Goal: Complete application form: Complete application form

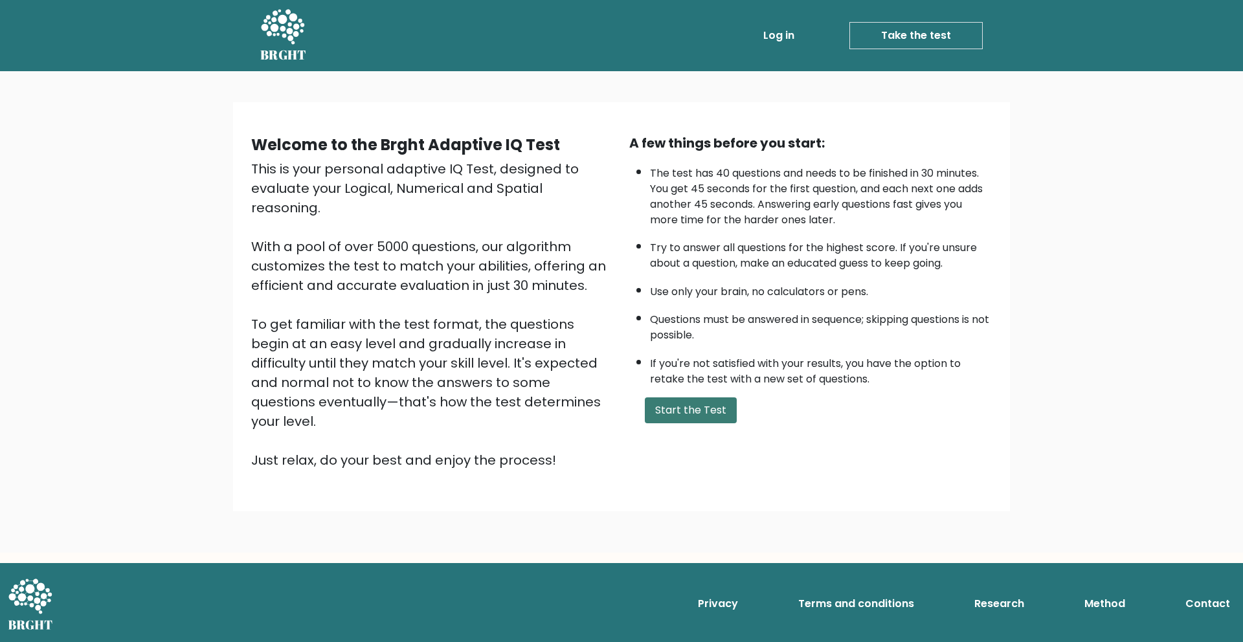
click at [694, 418] on button "Start the Test" at bounding box center [691, 410] width 92 height 26
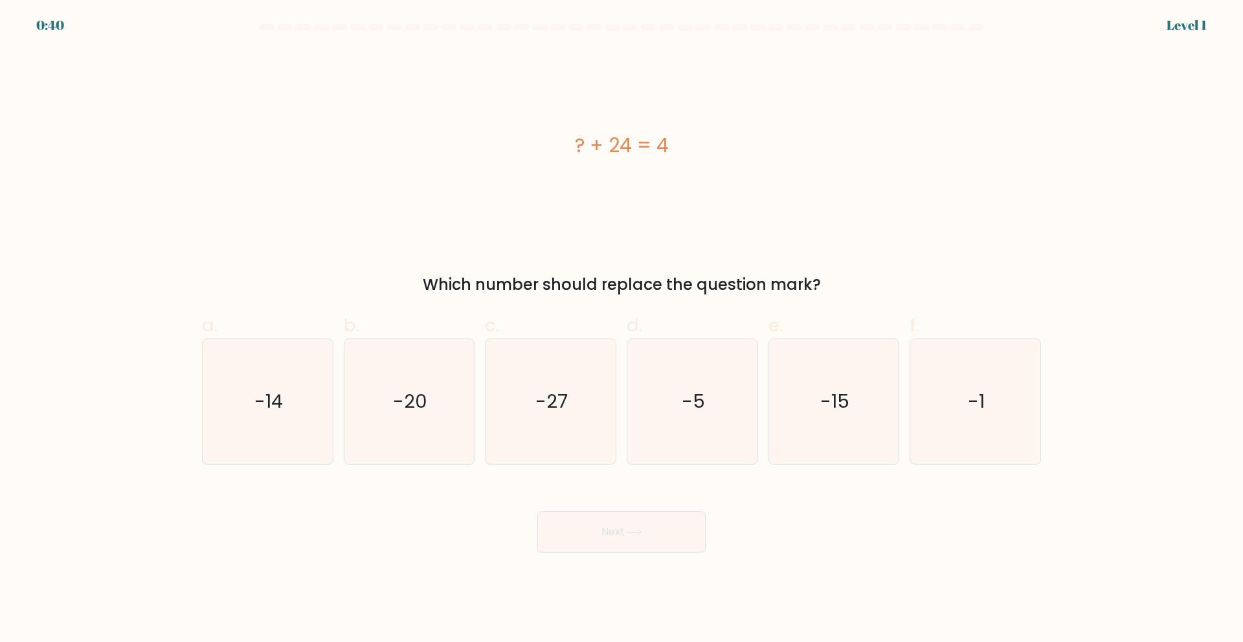
drag, startPoint x: 414, startPoint y: 409, endPoint x: 491, endPoint y: 467, distance: 97.1
click at [414, 408] on text "-20" at bounding box center [410, 401] width 34 height 26
click at [621, 329] on input "b. -20" at bounding box center [621, 325] width 1 height 8
radio input "true"
click at [587, 524] on button "Next" at bounding box center [621, 531] width 168 height 41
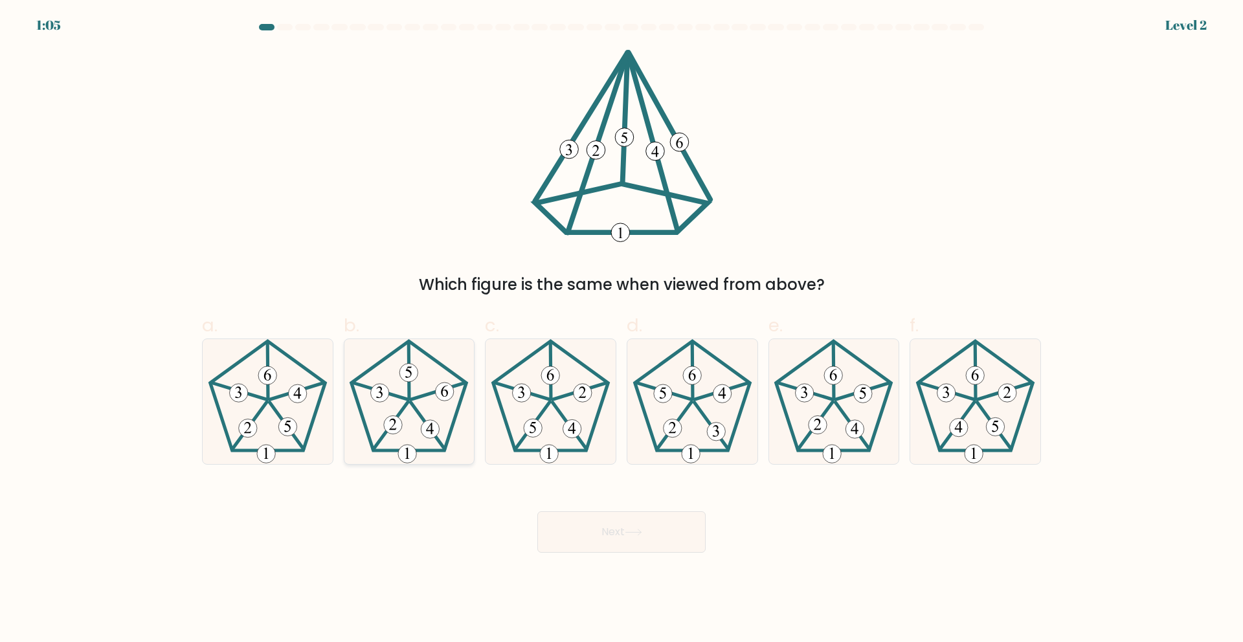
click at [429, 431] on 757 at bounding box center [430, 429] width 18 height 18
click at [621, 329] on input "b." at bounding box center [621, 325] width 1 height 8
radio input "true"
click at [617, 538] on button "Next" at bounding box center [621, 531] width 168 height 41
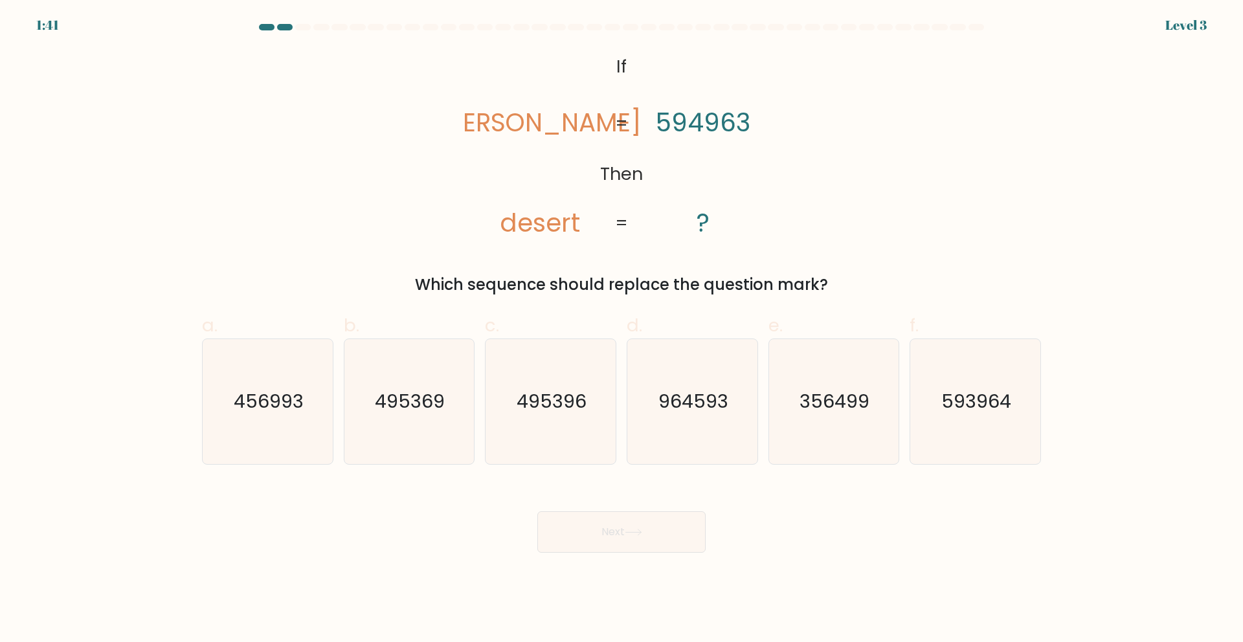
drag, startPoint x: 964, startPoint y: 417, endPoint x: 809, endPoint y: 467, distance: 162.5
click at [964, 417] on icon "593964" at bounding box center [975, 401] width 125 height 125
click at [622, 329] on input "f. 593964" at bounding box center [621, 325] width 1 height 8
radio input "true"
click at [631, 524] on button "Next" at bounding box center [621, 531] width 168 height 41
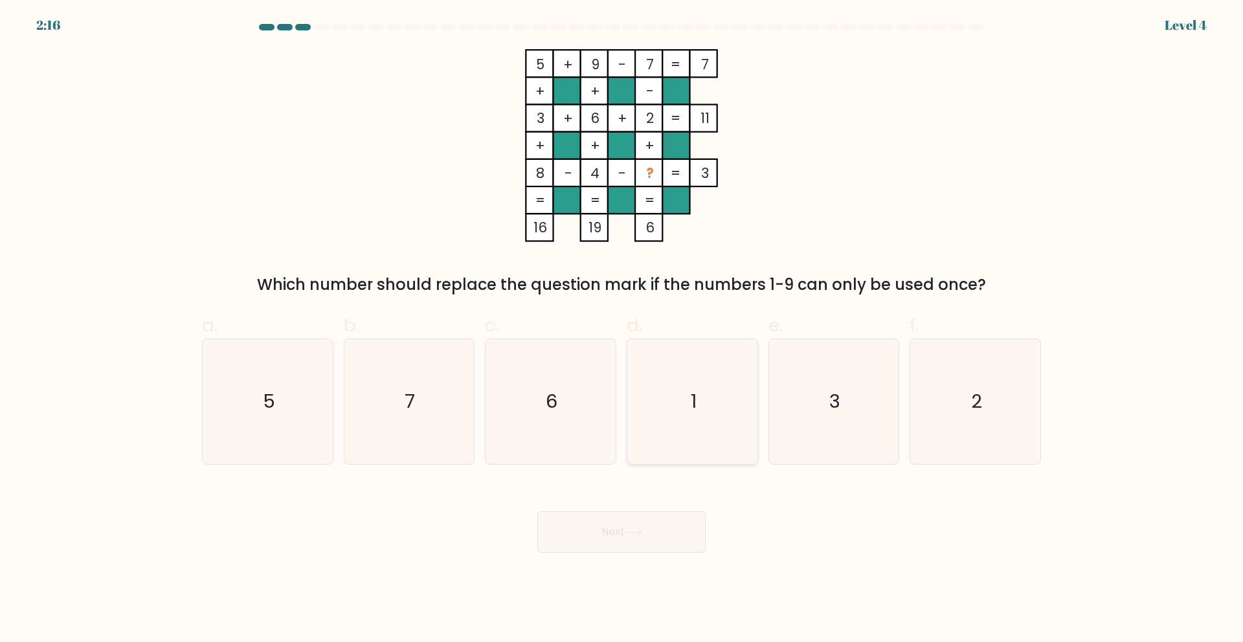
click at [723, 370] on icon "1" at bounding box center [692, 401] width 125 height 125
click at [622, 329] on input "d. 1" at bounding box center [621, 325] width 1 height 8
radio input "true"
click at [669, 517] on button "Next" at bounding box center [621, 531] width 168 height 41
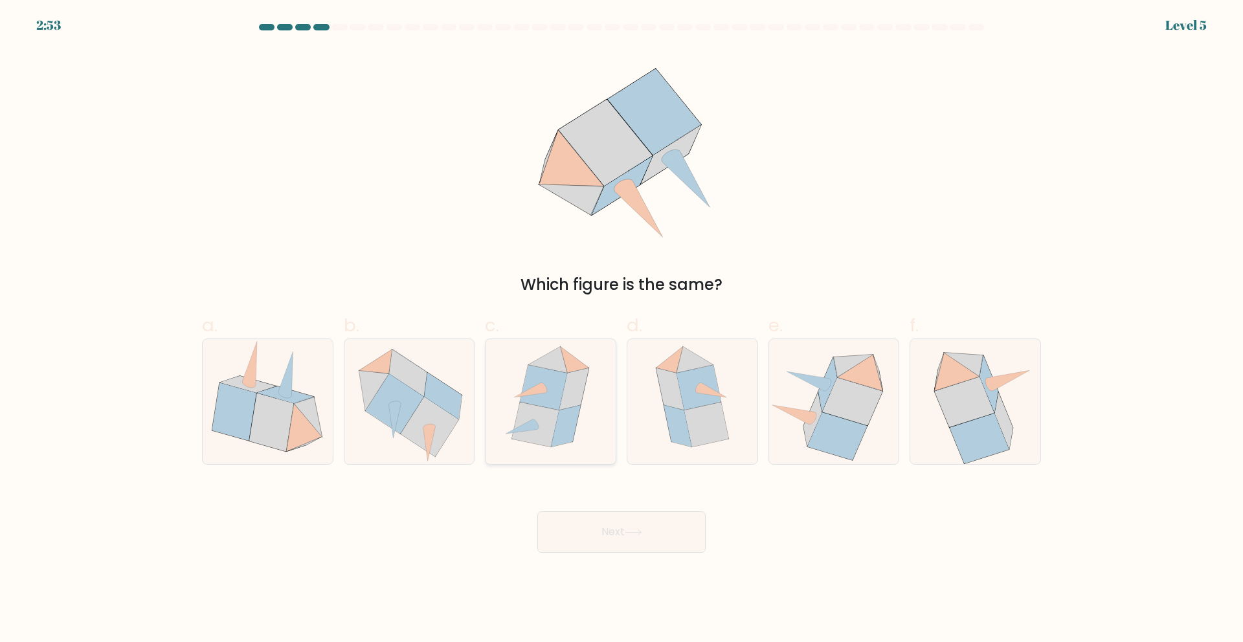
click at [573, 387] on icon at bounding box center [574, 389] width 29 height 42
click at [621, 329] on input "c." at bounding box center [621, 325] width 1 height 8
radio input "true"
click at [597, 518] on button "Next" at bounding box center [621, 531] width 168 height 41
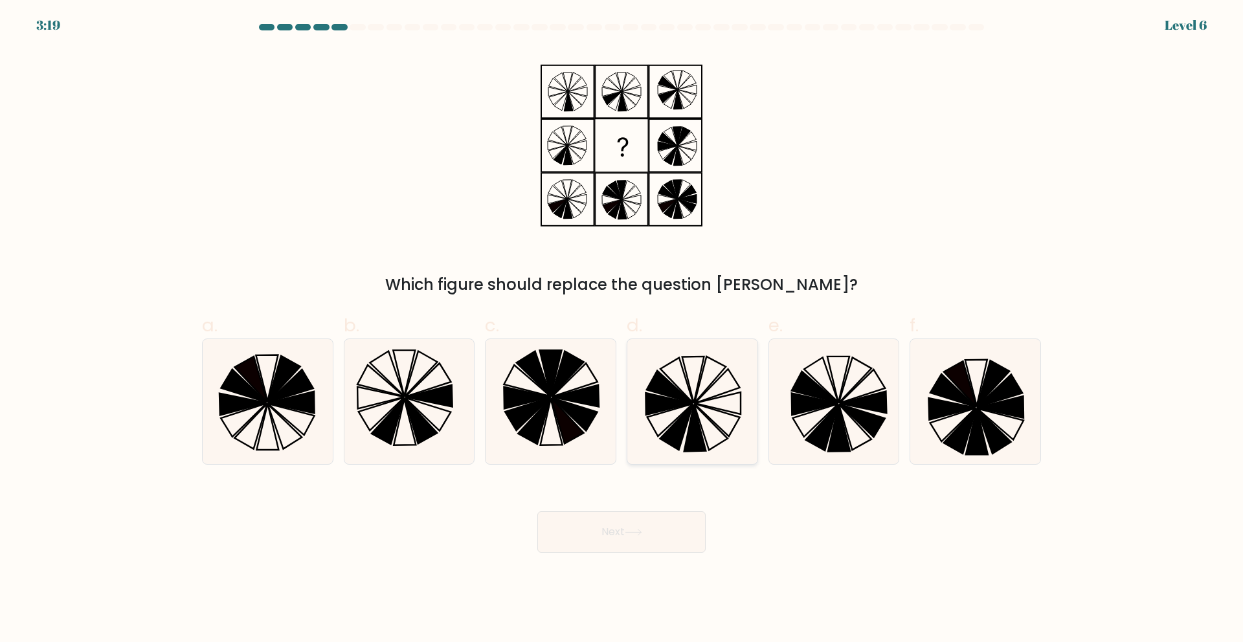
click at [676, 409] on icon at bounding box center [692, 401] width 125 height 125
click at [622, 329] on input "d." at bounding box center [621, 325] width 1 height 8
radio input "true"
click at [612, 537] on button "Next" at bounding box center [621, 531] width 168 height 41
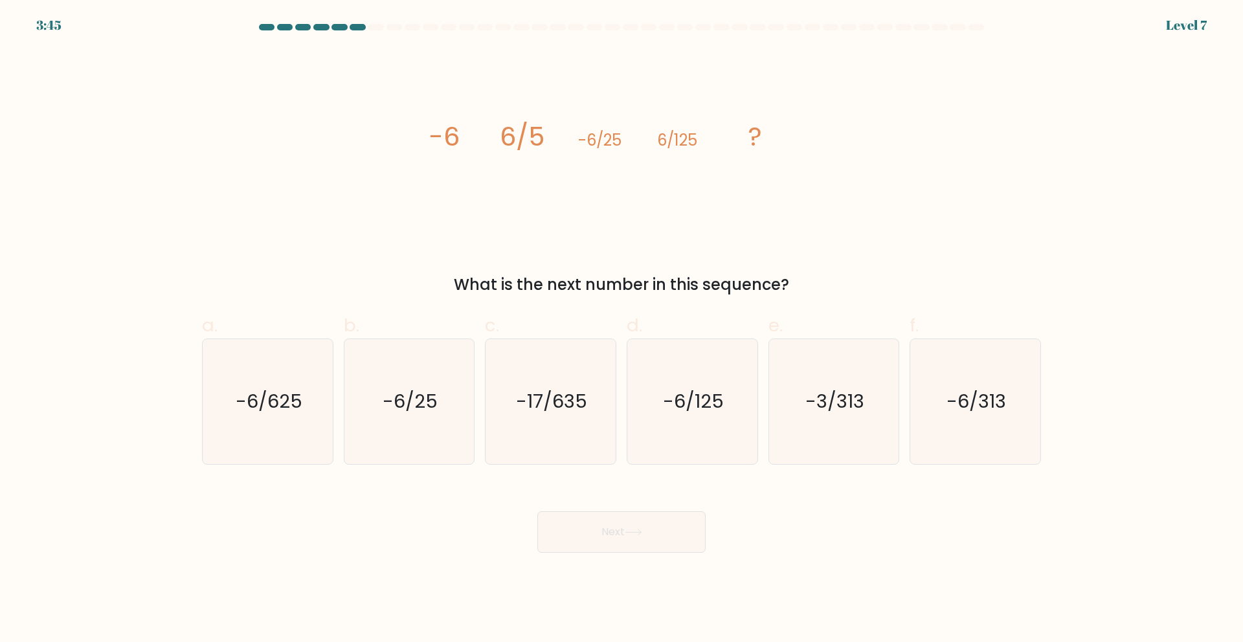
drag, startPoint x: 260, startPoint y: 410, endPoint x: 450, endPoint y: 477, distance: 202.2
click at [260, 410] on text "-6/625" at bounding box center [269, 401] width 67 height 26
click at [621, 329] on input "a. -6/625" at bounding box center [621, 325] width 1 height 8
radio input "true"
click at [588, 522] on button "Next" at bounding box center [621, 531] width 168 height 41
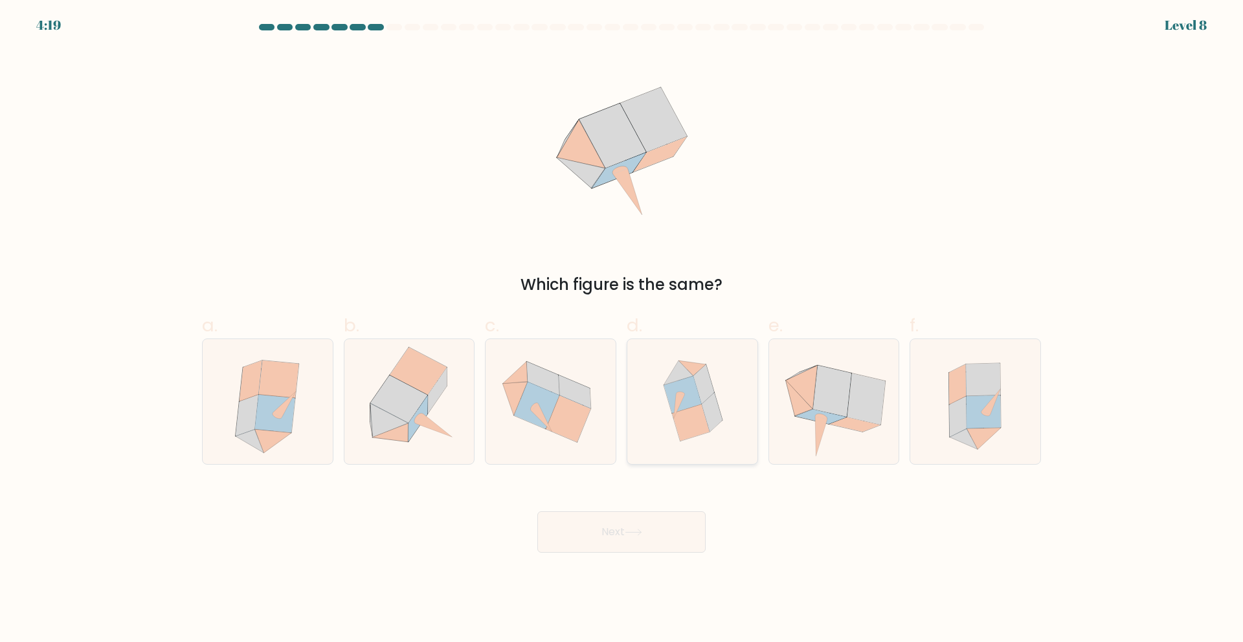
click at [703, 386] on icon at bounding box center [703, 383] width 21 height 39
click at [622, 329] on input "d." at bounding box center [621, 325] width 1 height 8
radio input "true"
click at [619, 534] on button "Next" at bounding box center [621, 531] width 168 height 41
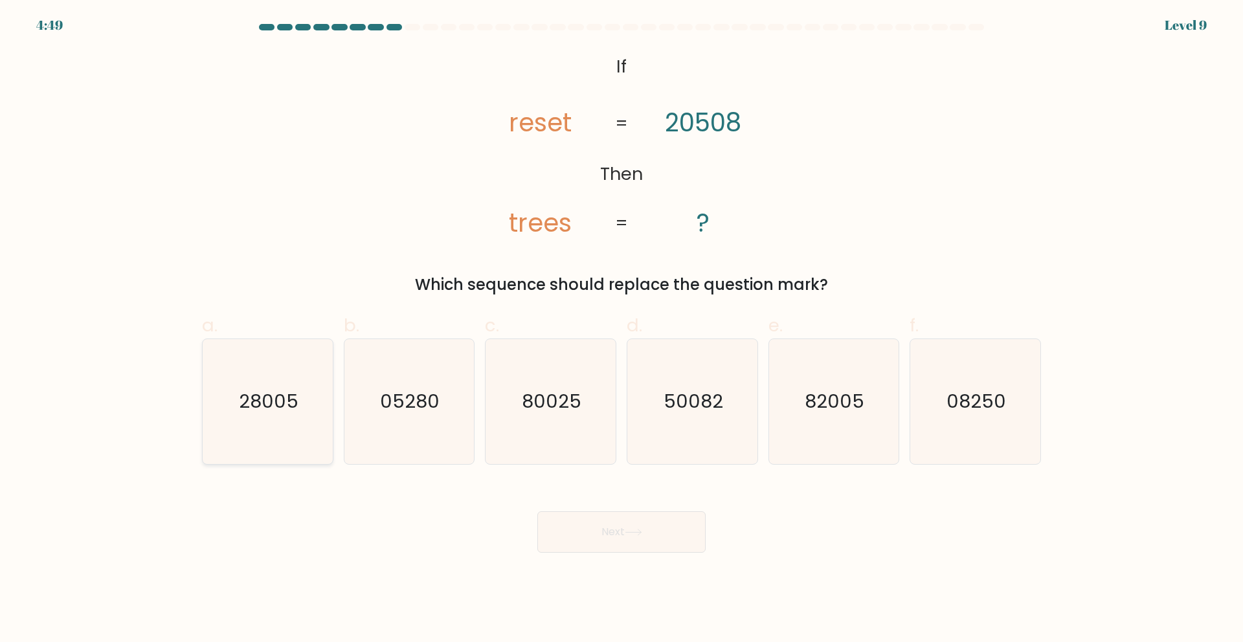
click at [271, 430] on icon "28005" at bounding box center [267, 401] width 125 height 125
click at [621, 329] on input "a. 28005" at bounding box center [621, 325] width 1 height 8
radio input "true"
click at [863, 397] on text "82005" at bounding box center [835, 401] width 60 height 26
click at [622, 329] on input "e. 82005" at bounding box center [621, 325] width 1 height 8
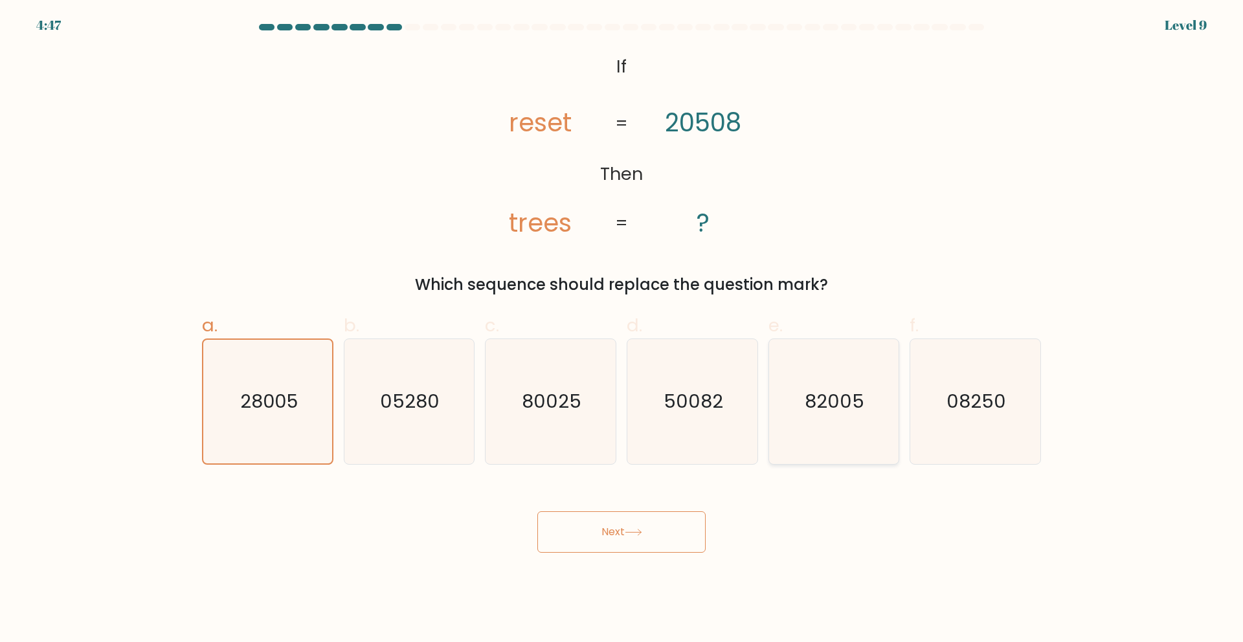
radio input "true"
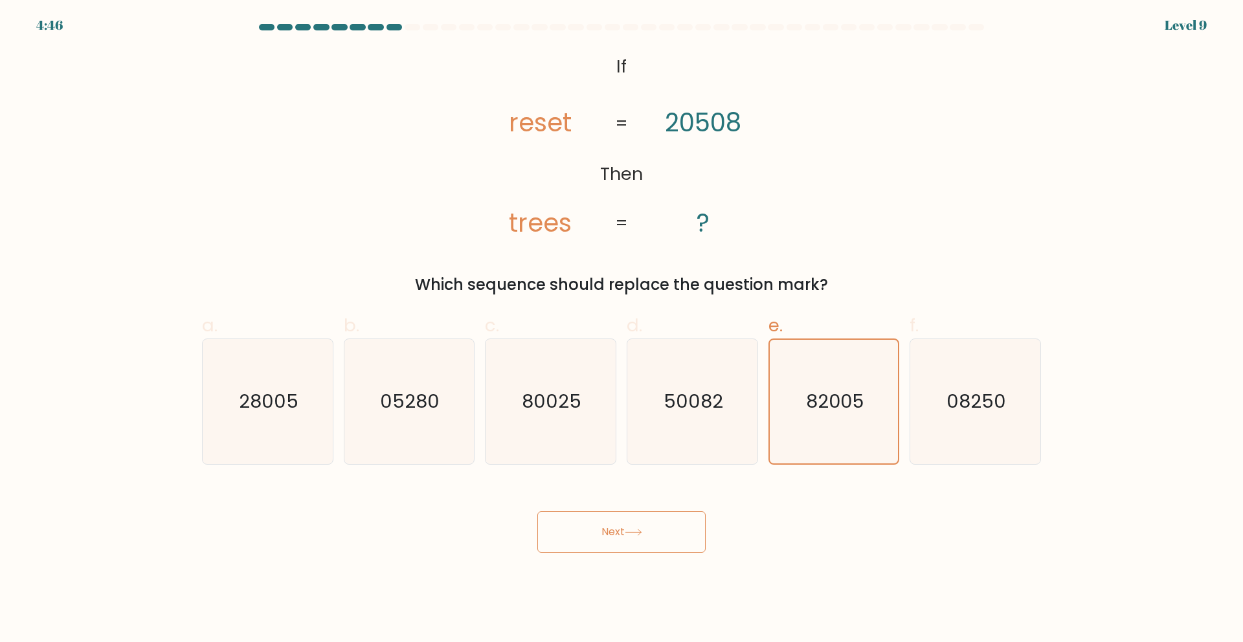
click at [654, 533] on button "Next" at bounding box center [621, 531] width 168 height 41
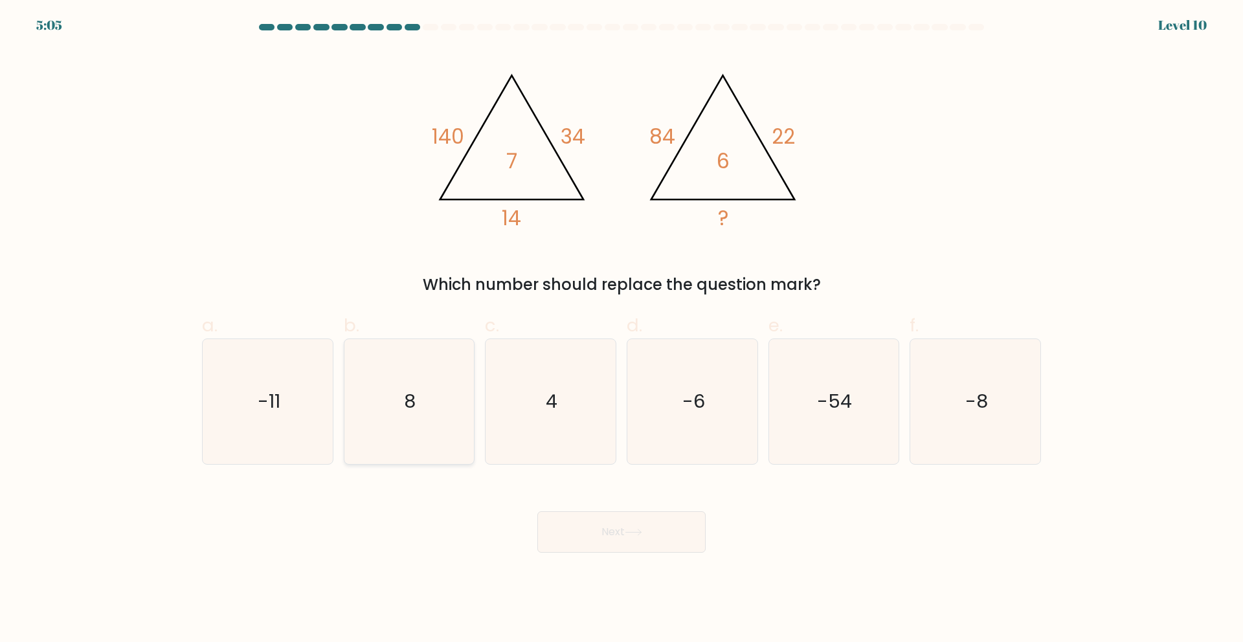
click at [389, 418] on icon "8" at bounding box center [408, 401] width 125 height 125
click at [621, 329] on input "b. 8" at bounding box center [621, 325] width 1 height 8
radio input "true"
click at [608, 532] on button "Next" at bounding box center [621, 531] width 168 height 41
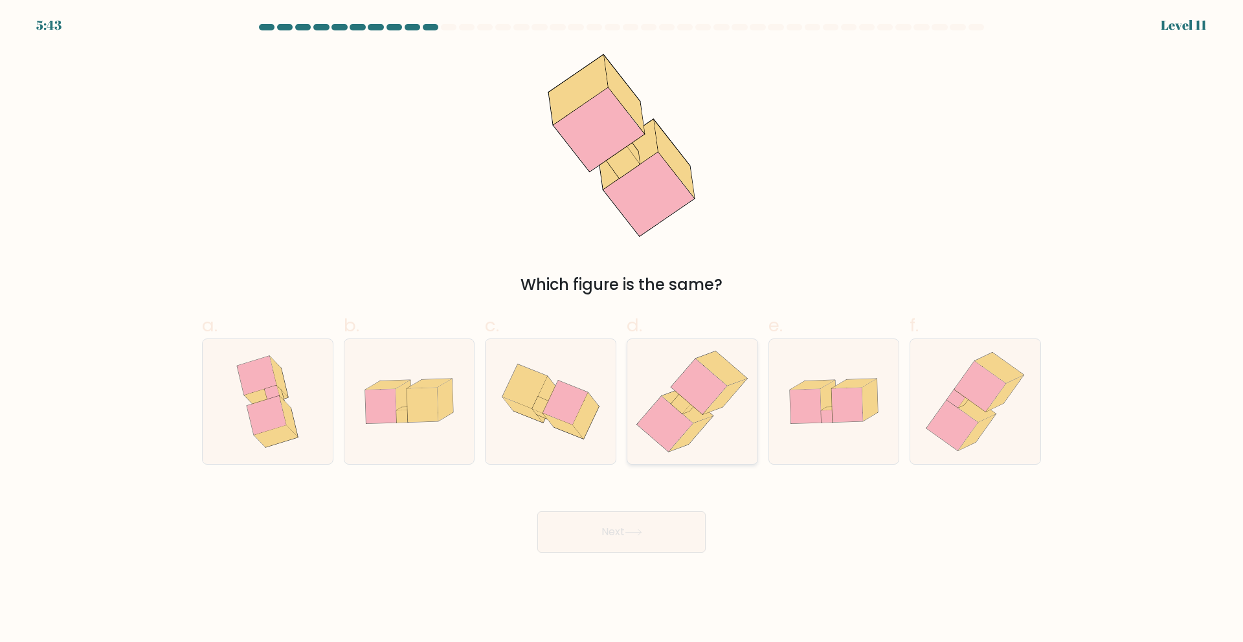
click at [704, 415] on icon at bounding box center [687, 405] width 51 height 34
click at [622, 329] on input "d." at bounding box center [621, 325] width 1 height 8
radio input "true"
click at [662, 535] on button "Next" at bounding box center [621, 531] width 168 height 41
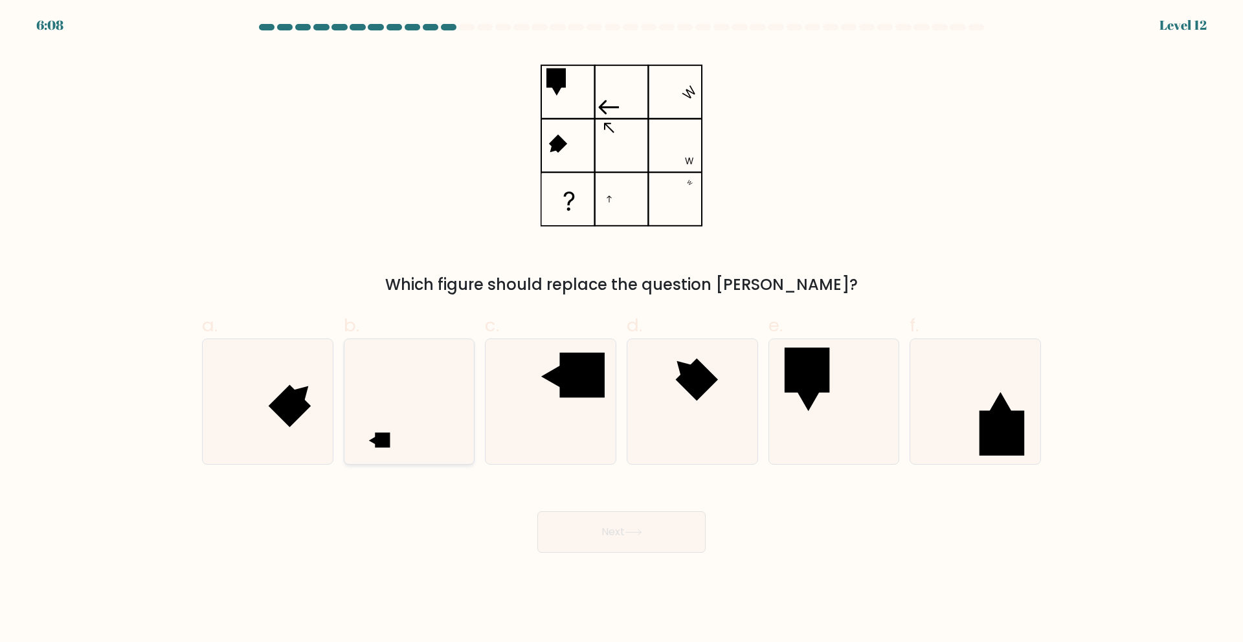
click at [414, 439] on icon at bounding box center [408, 401] width 125 height 125
click at [621, 329] on input "b." at bounding box center [621, 325] width 1 height 8
radio input "true"
click at [650, 522] on button "Next" at bounding box center [621, 531] width 168 height 41
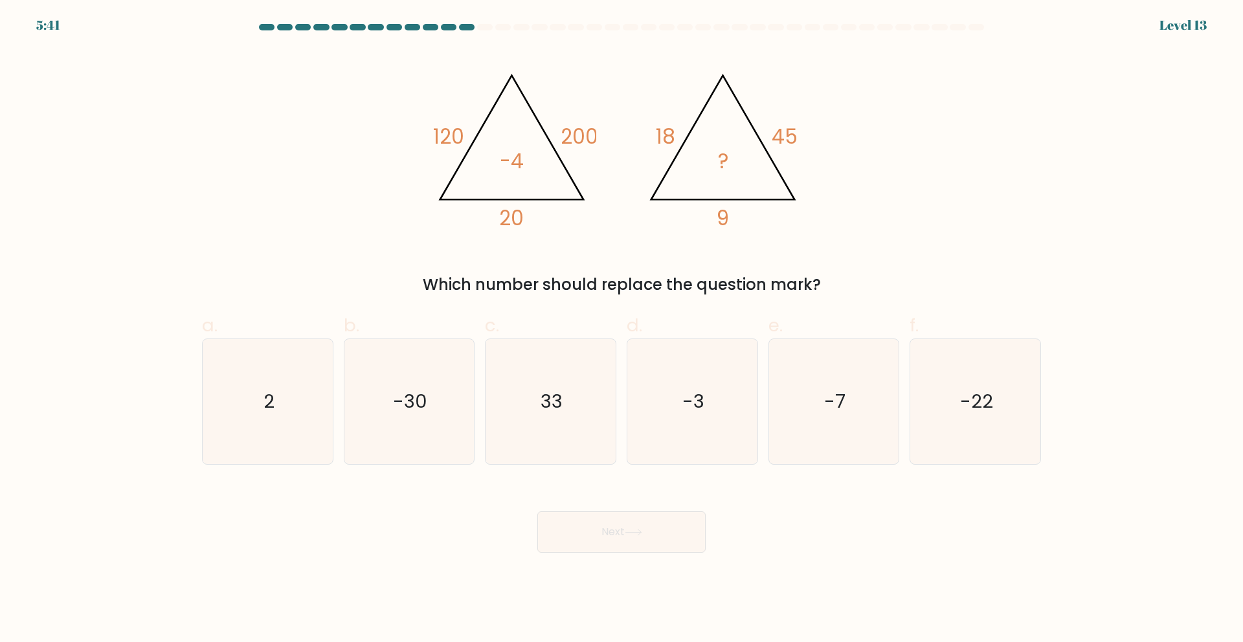
drag, startPoint x: 713, startPoint y: 416, endPoint x: 695, endPoint y: 481, distance: 67.7
click at [713, 416] on icon "-3" at bounding box center [692, 401] width 125 height 125
click at [622, 329] on input "d. -3" at bounding box center [621, 325] width 1 height 8
radio input "true"
click at [652, 537] on button "Next" at bounding box center [621, 531] width 168 height 41
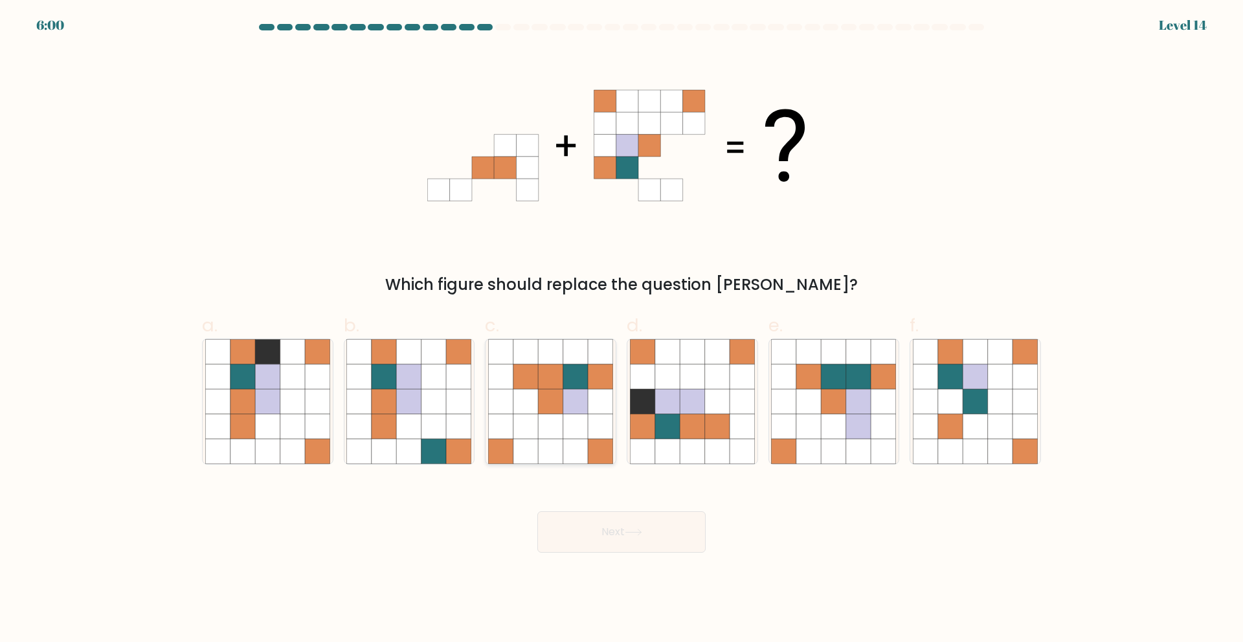
click at [582, 410] on icon at bounding box center [575, 401] width 25 height 25
click at [621, 329] on input "c." at bounding box center [621, 325] width 1 height 8
radio input "true"
click at [590, 542] on button "Next" at bounding box center [621, 531] width 168 height 41
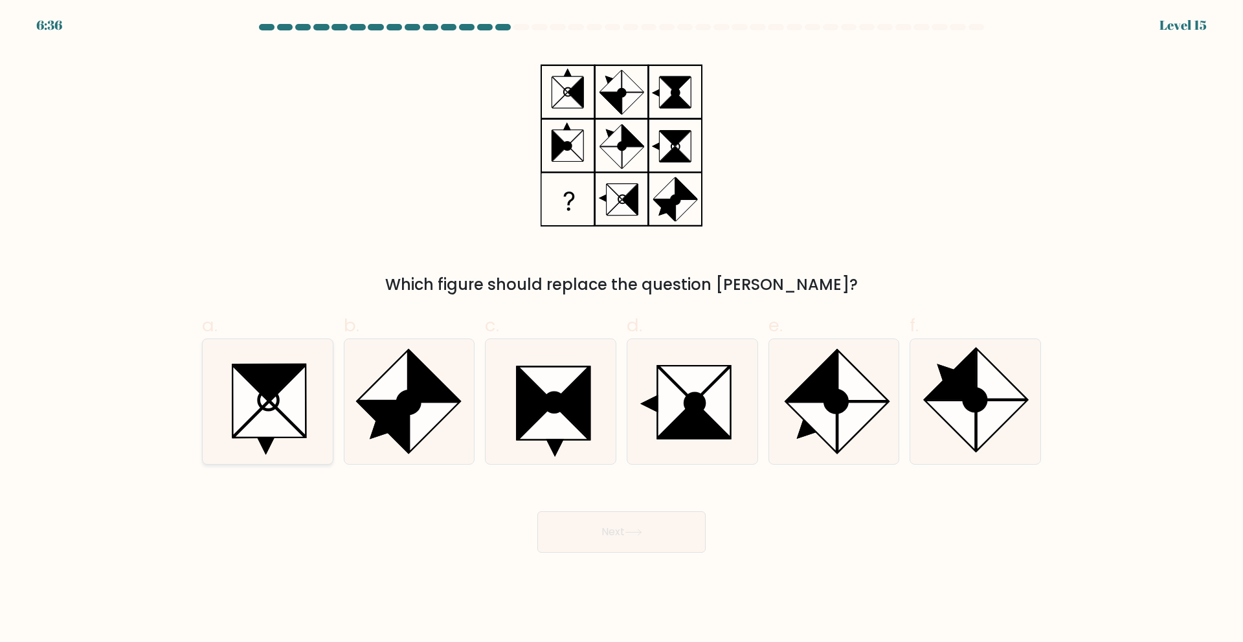
click at [277, 416] on icon at bounding box center [269, 420] width 71 height 36
click at [621, 329] on input "a." at bounding box center [621, 325] width 1 height 8
radio input "true"
click at [707, 416] on icon at bounding box center [712, 402] width 36 height 71
click at [622, 329] on input "d." at bounding box center [621, 325] width 1 height 8
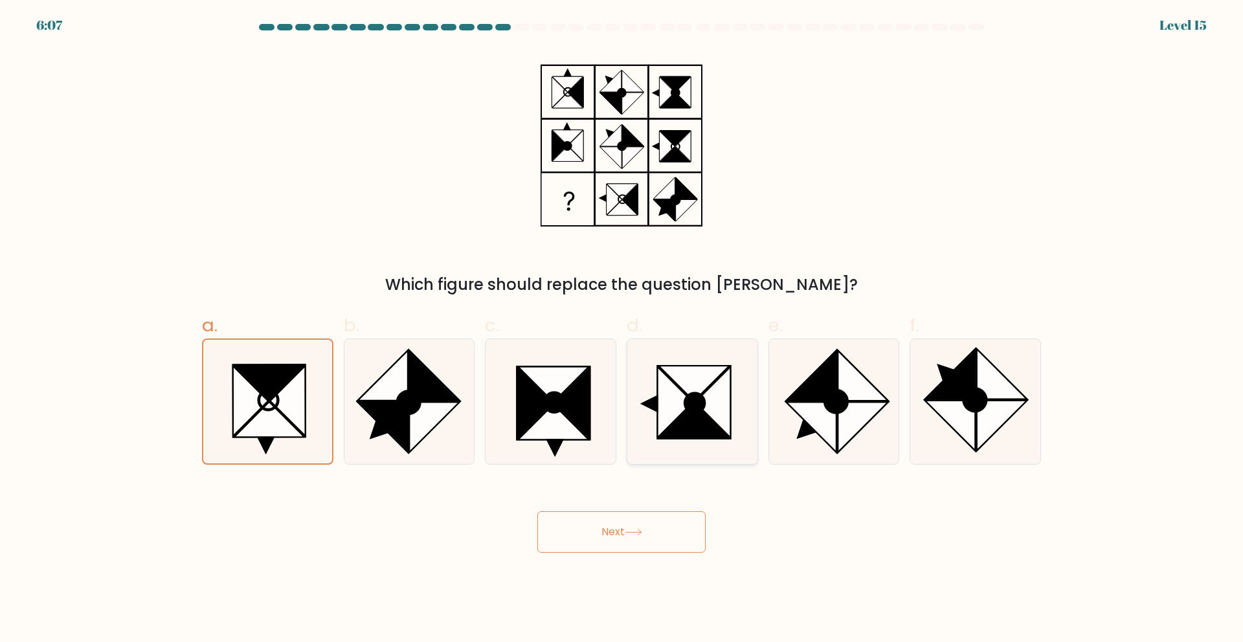
radio input "true"
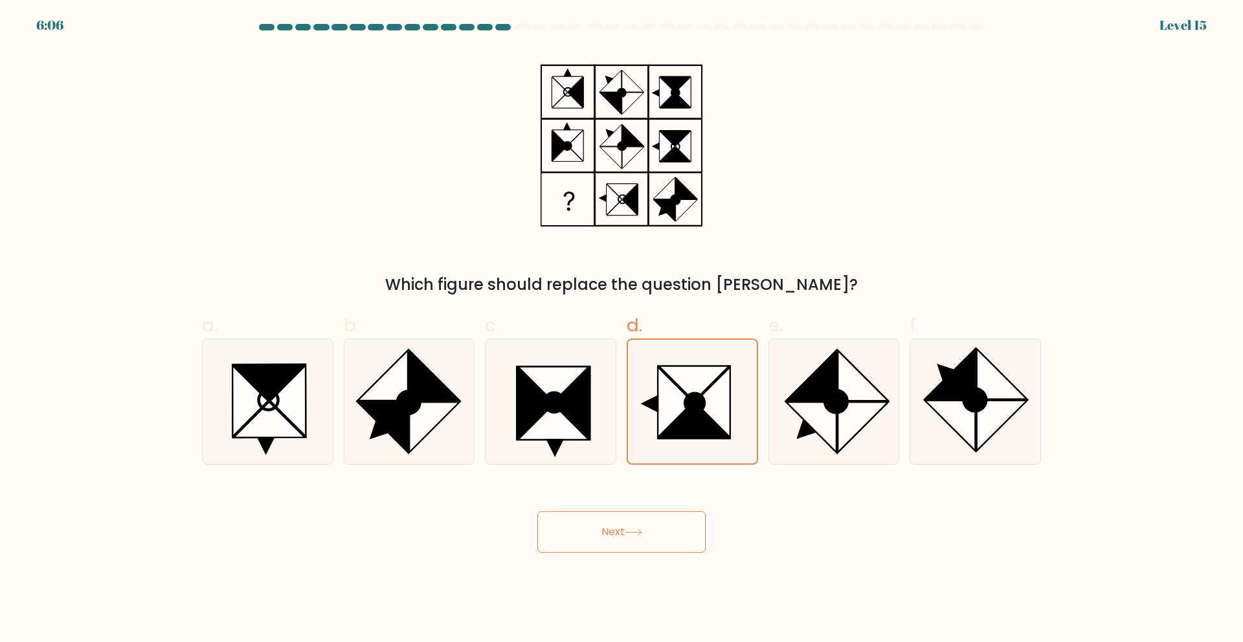
click at [637, 544] on button "Next" at bounding box center [621, 531] width 168 height 41
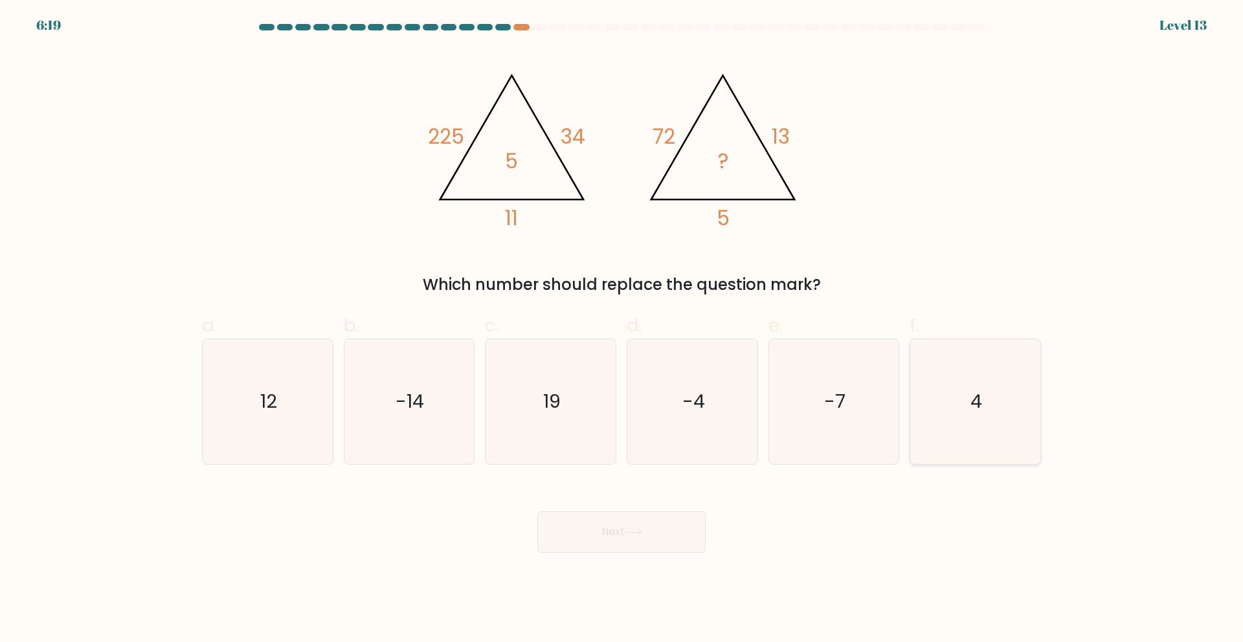
click at [1008, 402] on icon "4" at bounding box center [975, 401] width 125 height 125
click at [622, 329] on input "f. 4" at bounding box center [621, 325] width 1 height 8
radio input "true"
click at [611, 561] on body "6:18 Level 13" at bounding box center [621, 321] width 1243 height 642
click at [621, 539] on button "Next" at bounding box center [621, 531] width 168 height 41
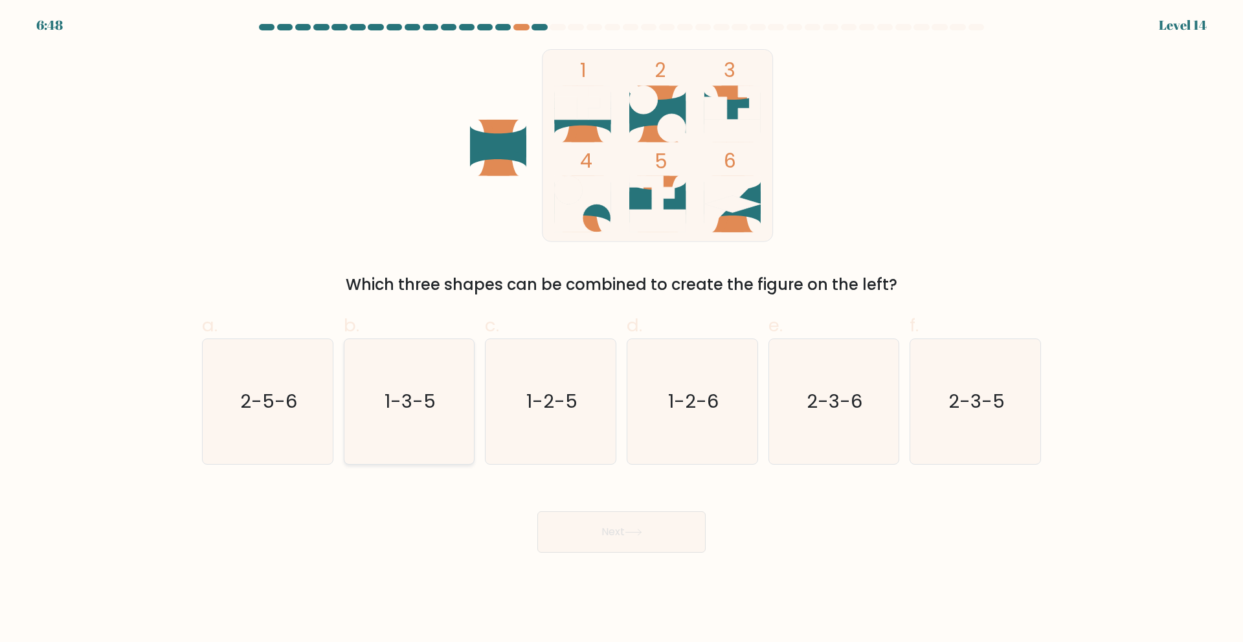
click at [392, 420] on icon "1-3-5" at bounding box center [408, 401] width 125 height 125
click at [621, 329] on input "b. 1-3-5" at bounding box center [621, 325] width 1 height 8
radio input "true"
click at [615, 531] on button "Next" at bounding box center [621, 531] width 168 height 41
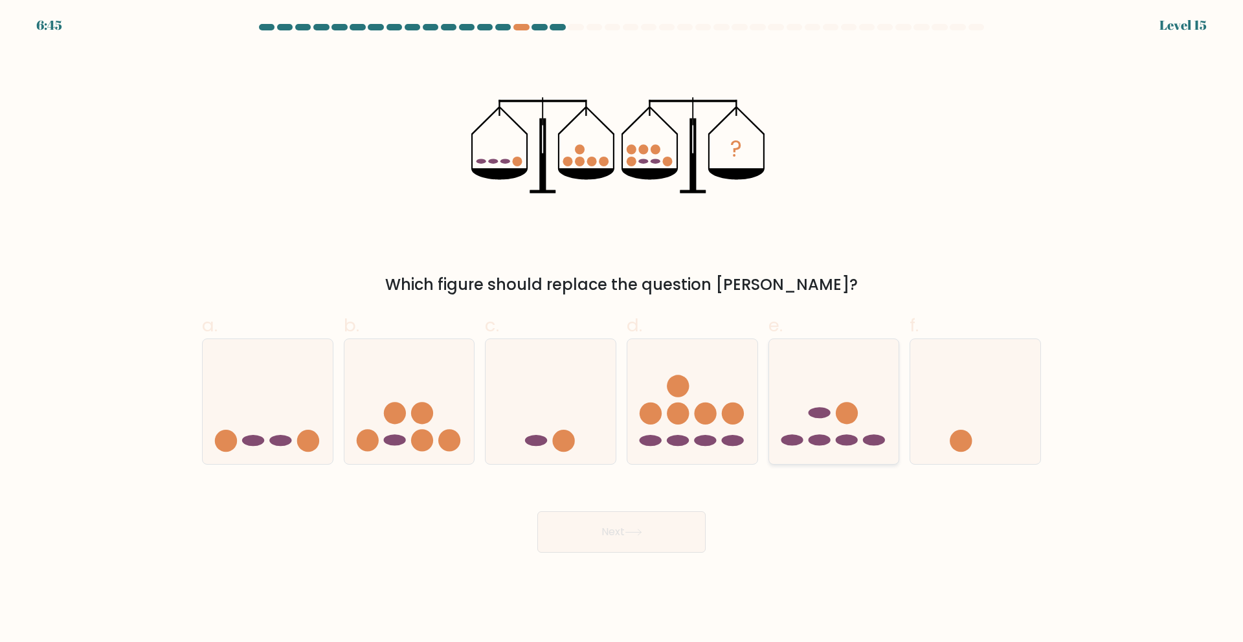
click at [826, 401] on icon at bounding box center [834, 401] width 130 height 107
click at [622, 329] on input "e." at bounding box center [621, 325] width 1 height 8
radio input "true"
click at [667, 535] on button "Next" at bounding box center [621, 531] width 168 height 41
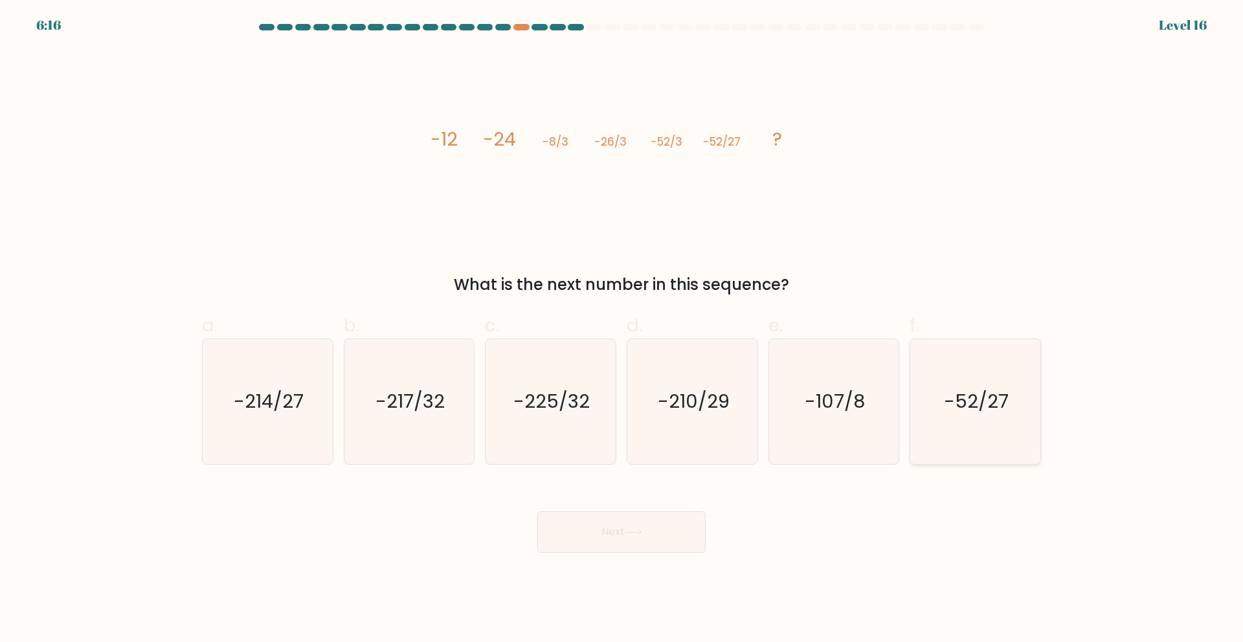
click at [998, 410] on text "-52/27" at bounding box center [976, 401] width 65 height 26
click at [622, 329] on input "f. -52/27" at bounding box center [621, 325] width 1 height 8
radio input "true"
click at [304, 392] on icon "-214/27" at bounding box center [267, 401] width 125 height 125
click at [621, 329] on input "a. -214/27" at bounding box center [621, 325] width 1 height 8
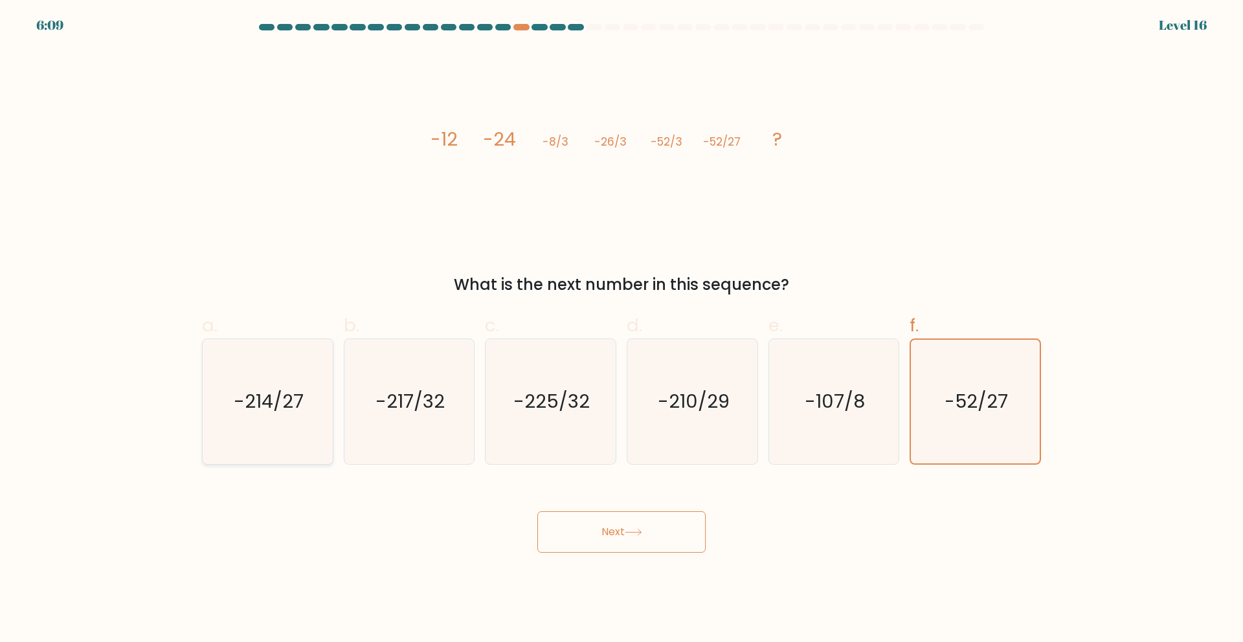
radio input "true"
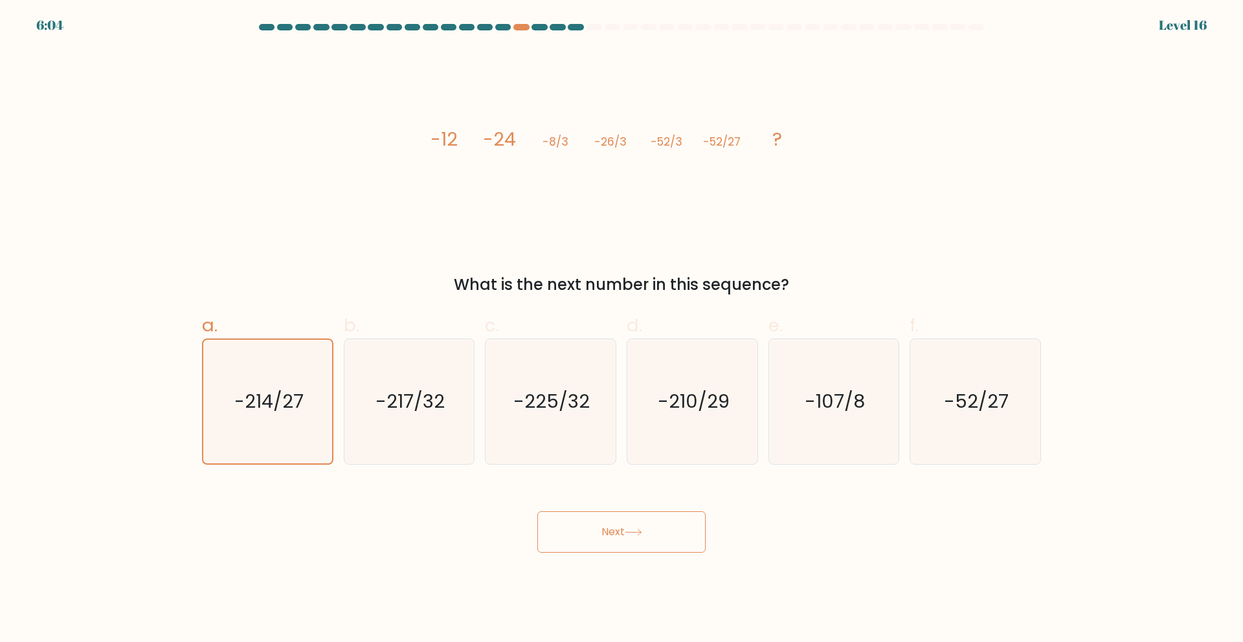
click at [666, 544] on button "Next" at bounding box center [621, 531] width 168 height 41
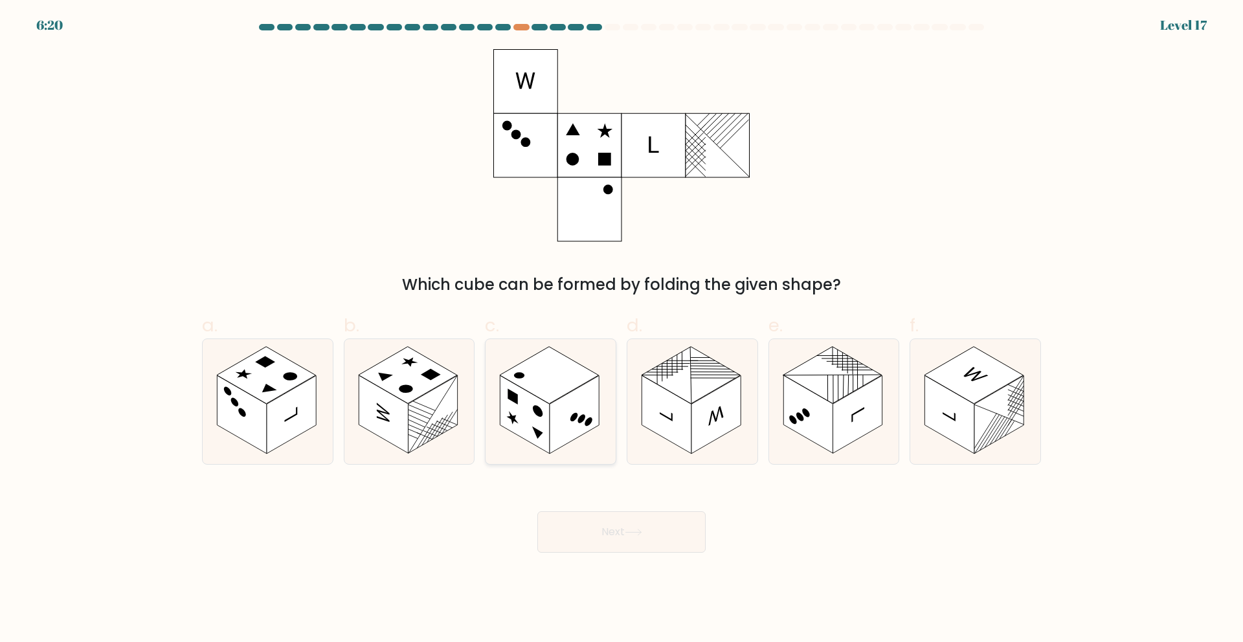
click at [525, 421] on rect at bounding box center [524, 414] width 49 height 78
click at [621, 329] on input "c." at bounding box center [621, 325] width 1 height 8
radio input "true"
click at [621, 538] on button "Next" at bounding box center [621, 531] width 168 height 41
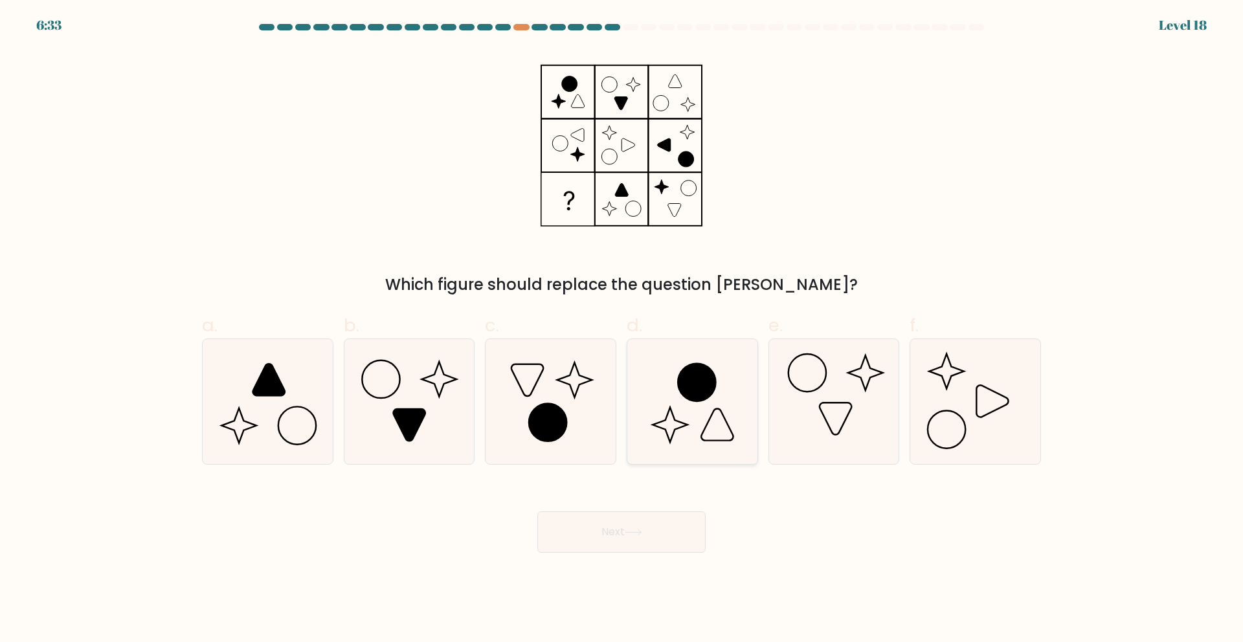
click at [718, 385] on icon at bounding box center [692, 401] width 125 height 125
click at [622, 329] on input "d." at bounding box center [621, 325] width 1 height 8
radio input "true"
click at [507, 388] on icon at bounding box center [550, 401] width 125 height 125
click at [621, 329] on input "c." at bounding box center [621, 325] width 1 height 8
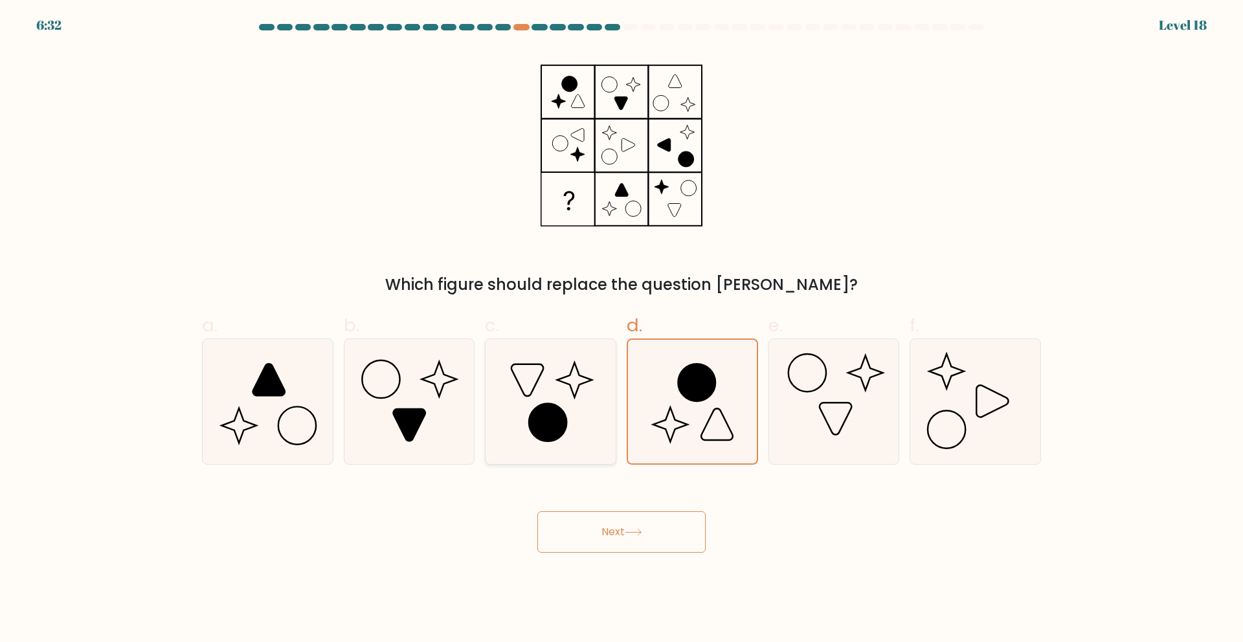
radio input "true"
click at [661, 539] on button "Next" at bounding box center [621, 531] width 168 height 41
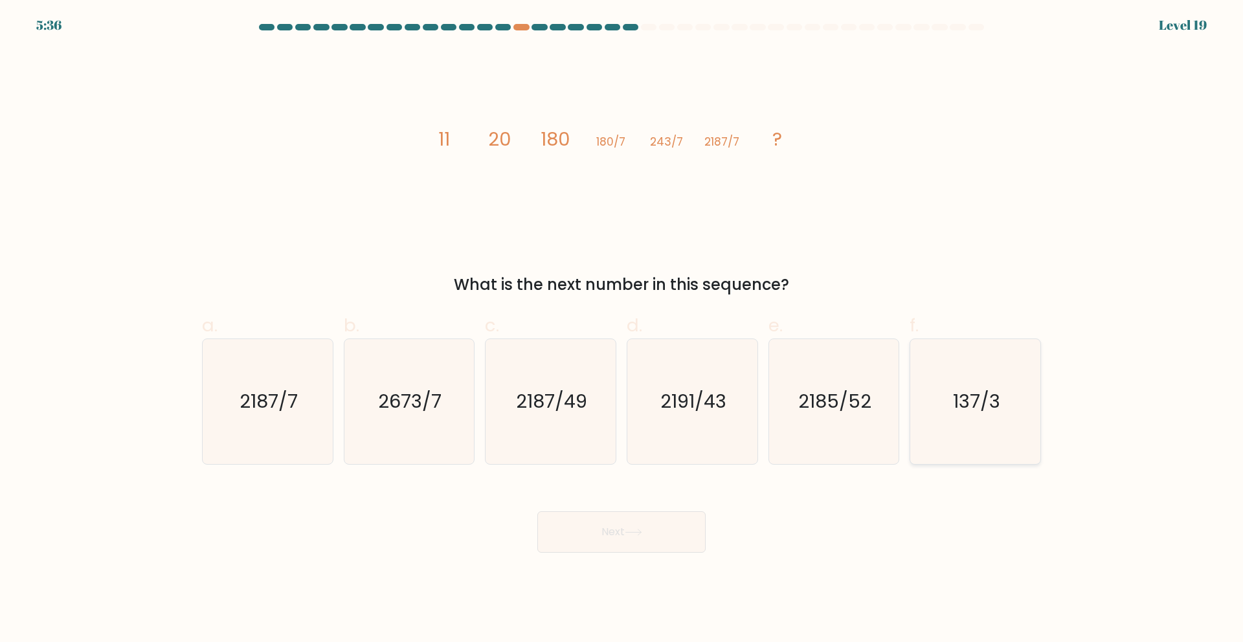
click at [982, 422] on icon "137/3" at bounding box center [975, 401] width 125 height 125
click at [622, 329] on input "f. 137/3" at bounding box center [621, 325] width 1 height 8
radio input "true"
click at [425, 423] on icon "2673/7" at bounding box center [408, 401] width 125 height 125
click at [621, 329] on input "b. 2673/7" at bounding box center [621, 325] width 1 height 8
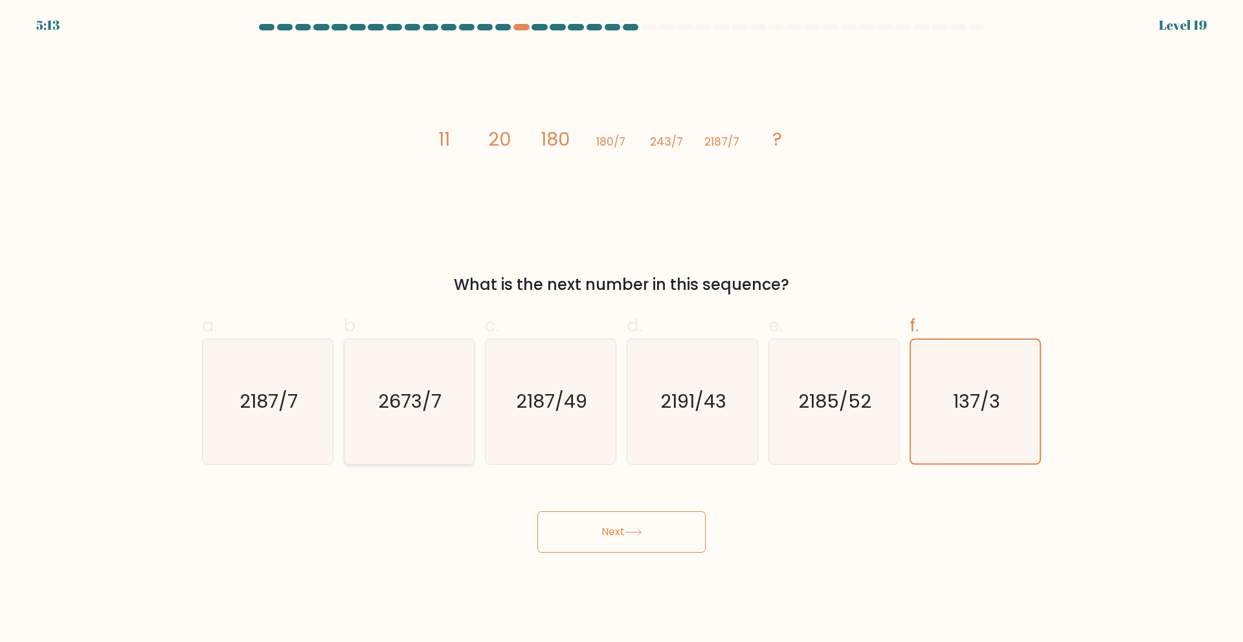
radio input "true"
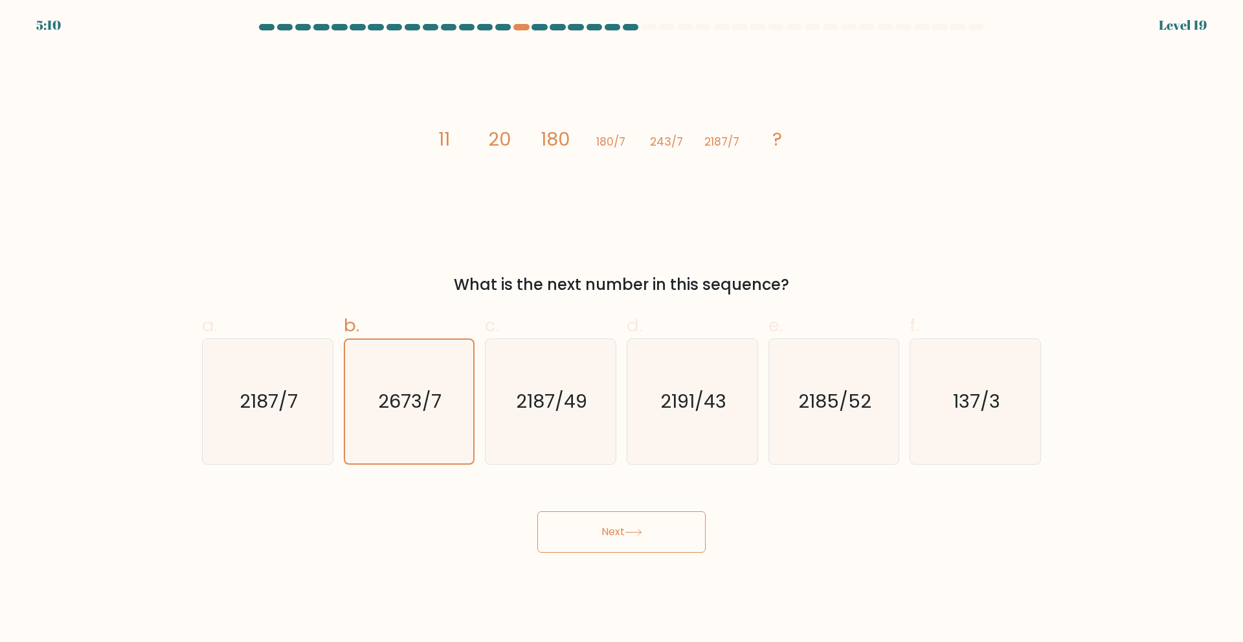
click at [601, 527] on button "Next" at bounding box center [621, 531] width 168 height 41
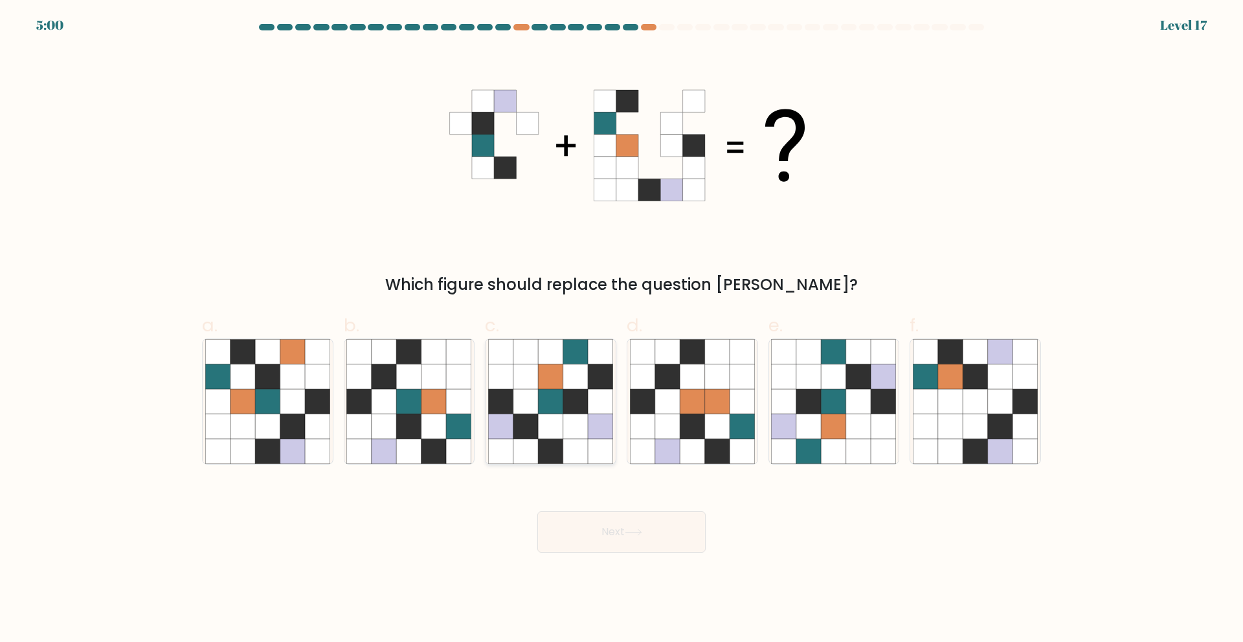
click at [498, 443] on icon at bounding box center [501, 451] width 25 height 25
click at [621, 329] on input "c." at bounding box center [621, 325] width 1 height 8
radio input "true"
click at [637, 521] on button "Next" at bounding box center [621, 531] width 168 height 41
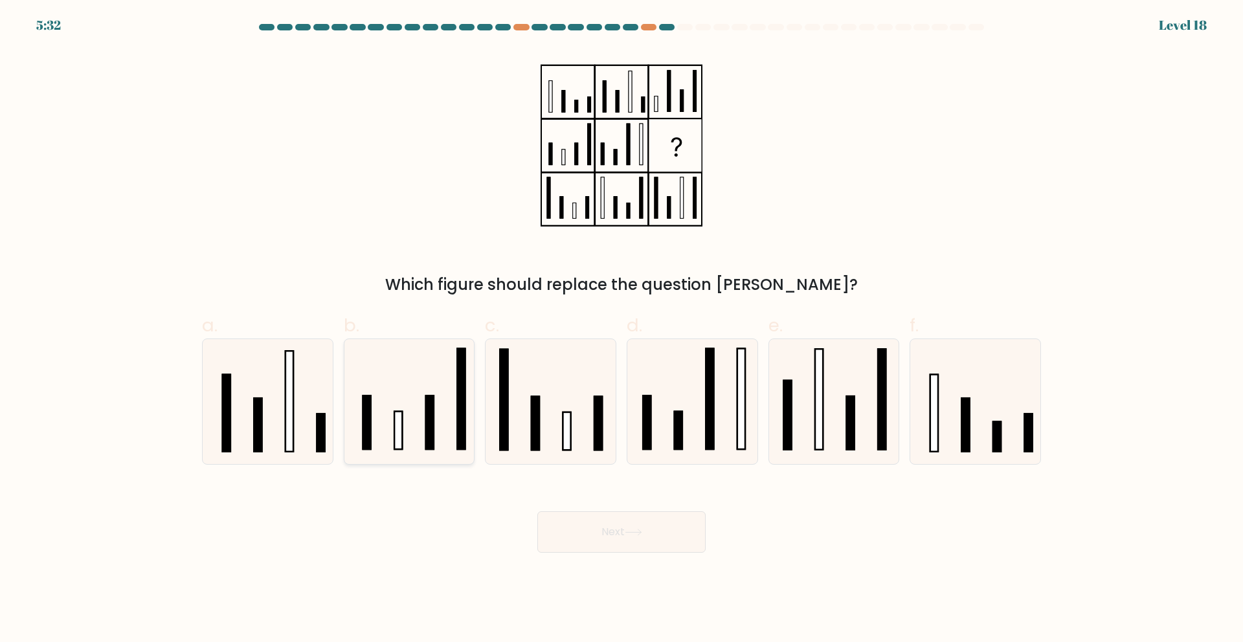
click at [416, 424] on icon at bounding box center [408, 401] width 125 height 125
click at [621, 329] on input "b." at bounding box center [621, 325] width 1 height 8
radio input "true"
click at [944, 386] on icon at bounding box center [975, 401] width 125 height 125
click at [622, 329] on input "f." at bounding box center [621, 325] width 1 height 8
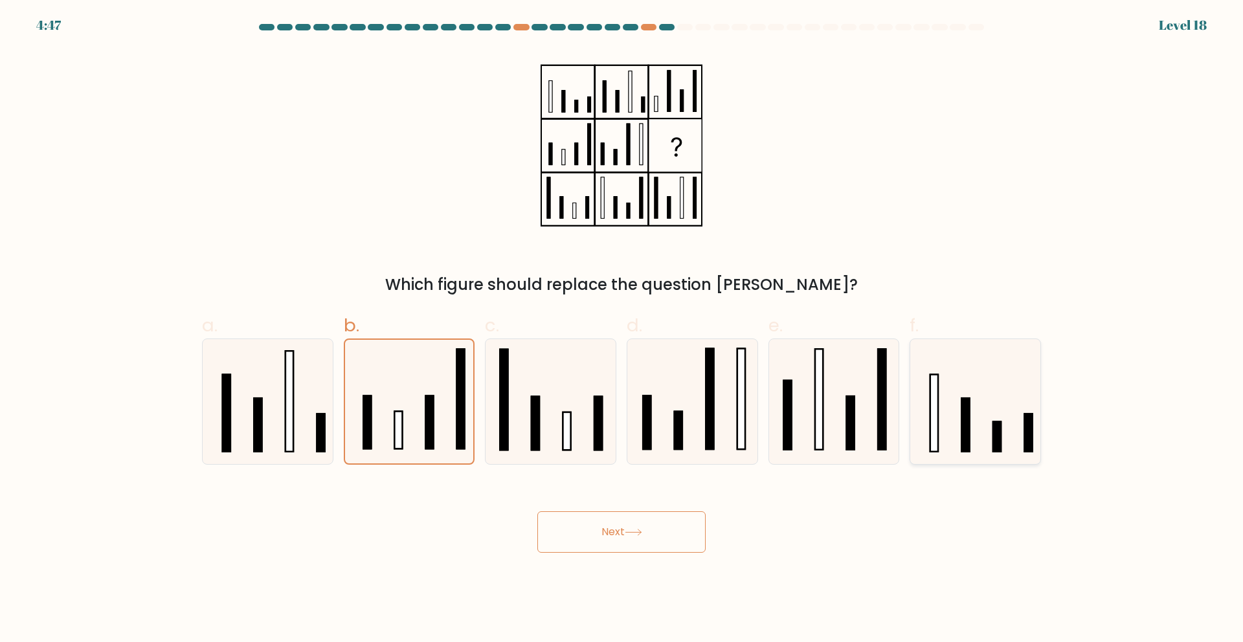
radio input "true"
click at [674, 536] on button "Next" at bounding box center [621, 531] width 168 height 41
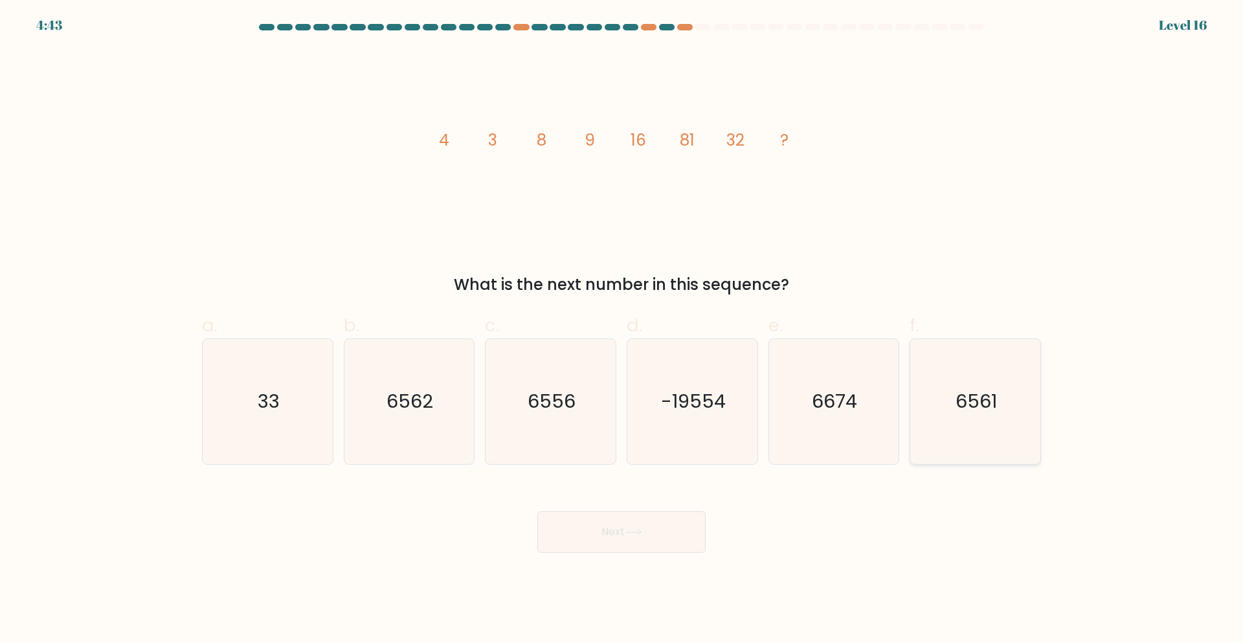
click at [962, 395] on text "6561" at bounding box center [976, 401] width 41 height 26
click at [622, 329] on input "f. 6561" at bounding box center [621, 325] width 1 height 8
radio input "true"
click at [605, 529] on button "Next" at bounding box center [621, 531] width 168 height 41
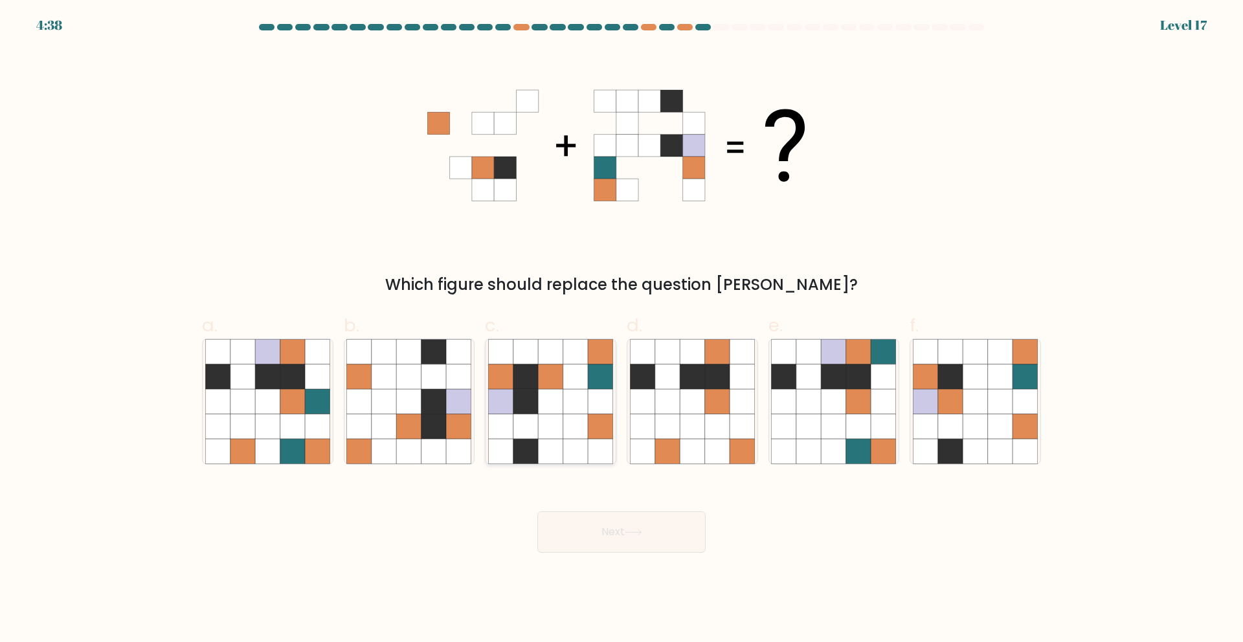
click at [525, 403] on icon at bounding box center [525, 401] width 25 height 25
click at [621, 329] on input "c." at bounding box center [621, 325] width 1 height 8
radio input "true"
click at [589, 519] on button "Next" at bounding box center [621, 531] width 168 height 41
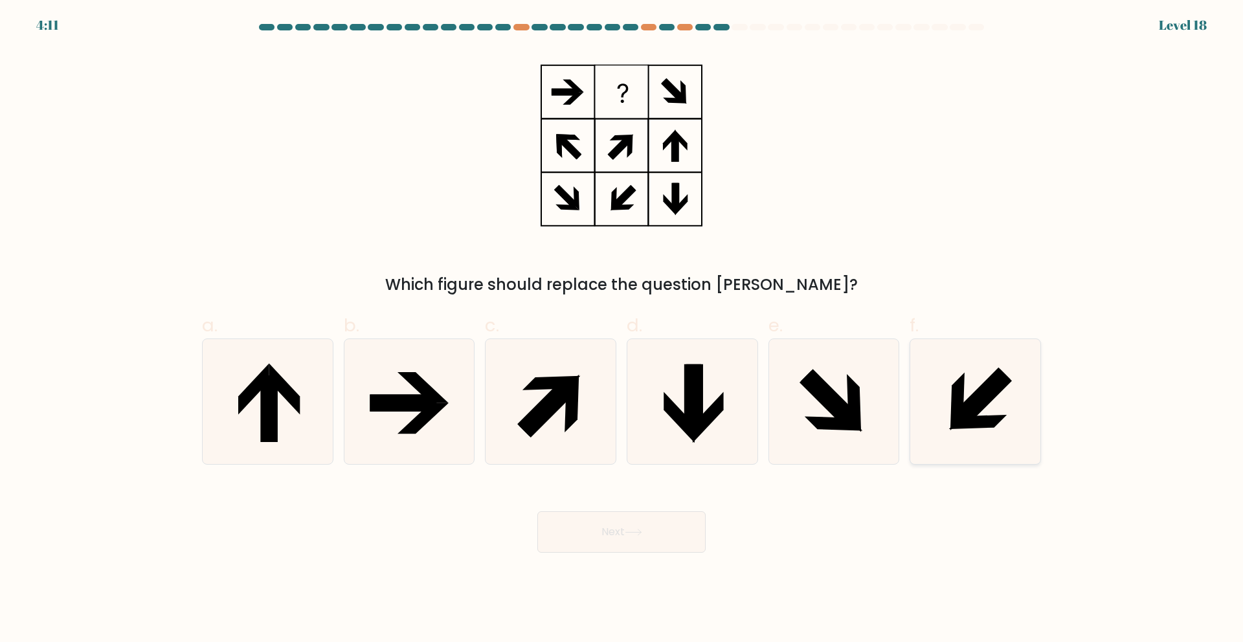
click at [963, 408] on icon at bounding box center [982, 398] width 59 height 59
click at [622, 329] on input "f." at bounding box center [621, 325] width 1 height 8
radio input "true"
click at [692, 410] on icon at bounding box center [694, 397] width 17 height 67
click at [622, 329] on input "d." at bounding box center [621, 325] width 1 height 8
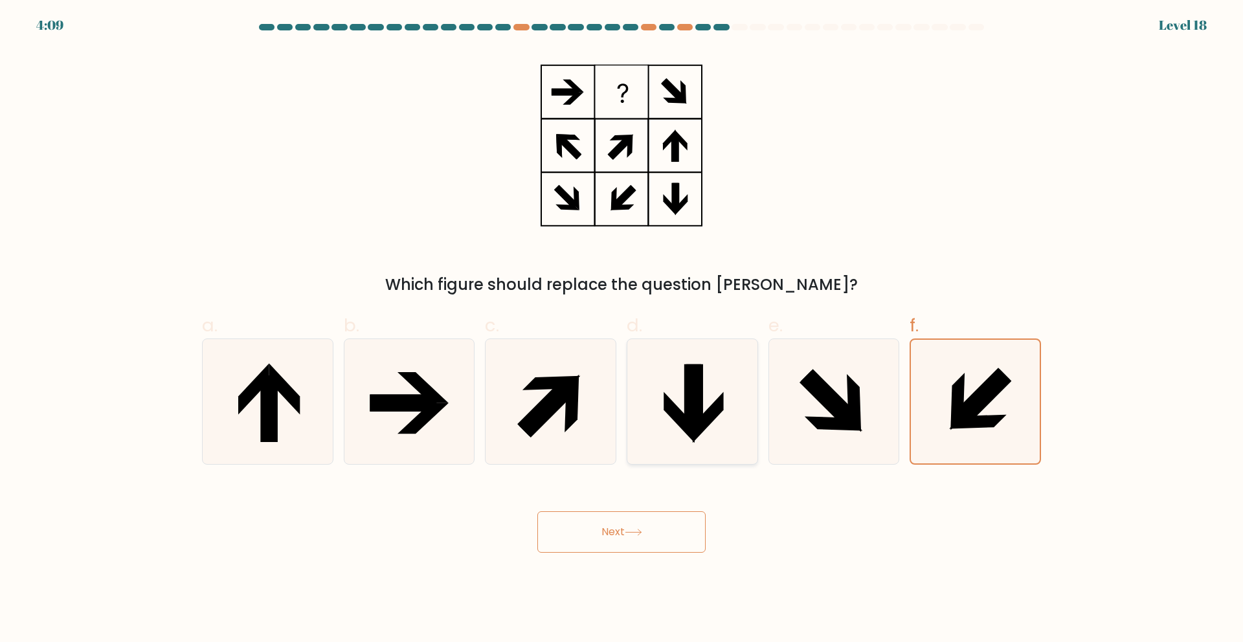
radio input "true"
click at [623, 541] on button "Next" at bounding box center [621, 531] width 168 height 41
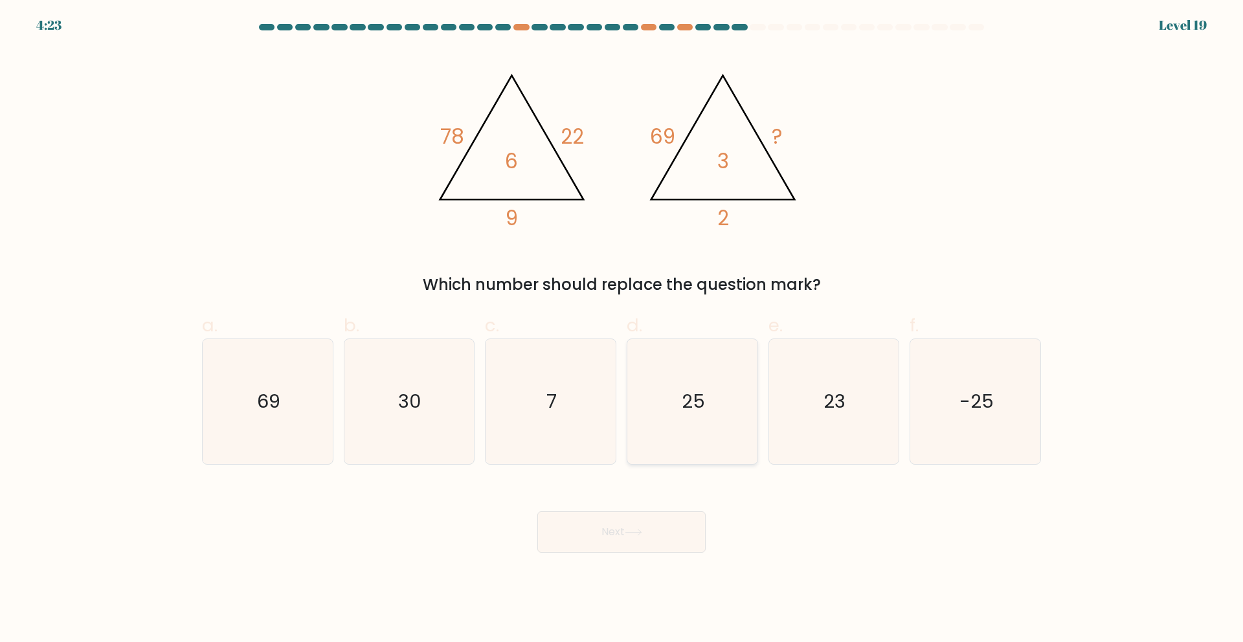
click at [717, 383] on icon "25" at bounding box center [692, 401] width 125 height 125
click at [622, 329] on input "d. 25" at bounding box center [621, 325] width 1 height 8
radio input "true"
click at [663, 547] on button "Next" at bounding box center [621, 531] width 168 height 41
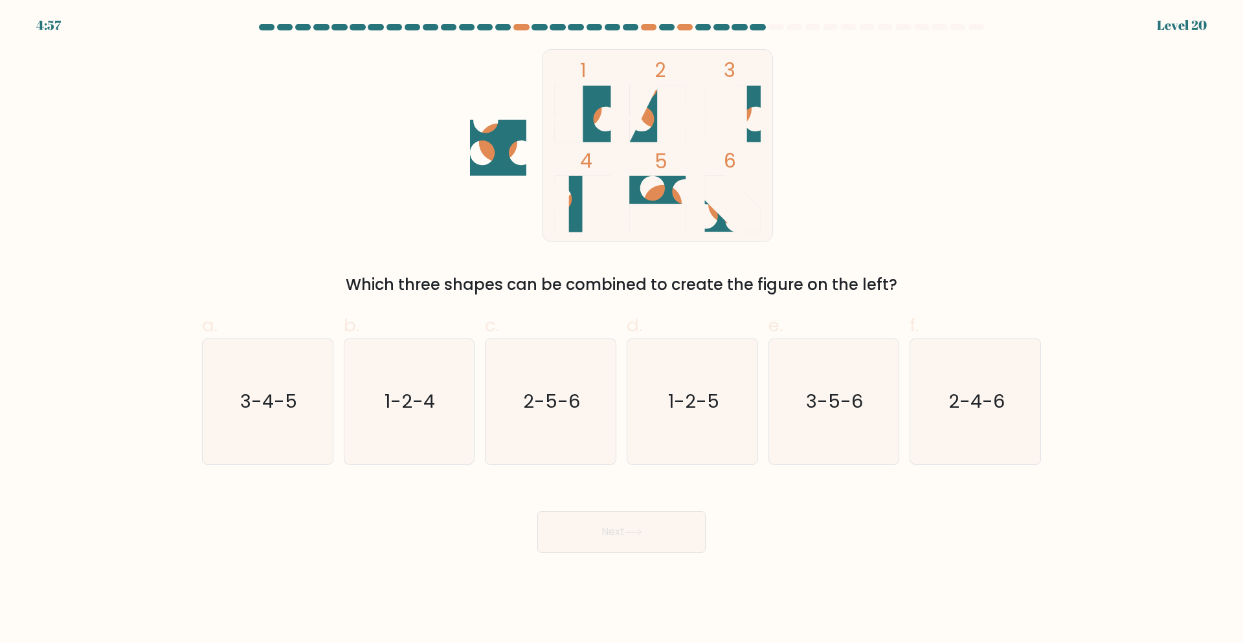
click at [542, 199] on rect at bounding box center [657, 145] width 230 height 192
drag, startPoint x: 237, startPoint y: 414, endPoint x: 305, endPoint y: 438, distance: 72.1
click at [237, 414] on icon "3-4-5" at bounding box center [267, 401] width 125 height 125
click at [621, 329] on input "a. 3-4-5" at bounding box center [621, 325] width 1 height 8
radio input "true"
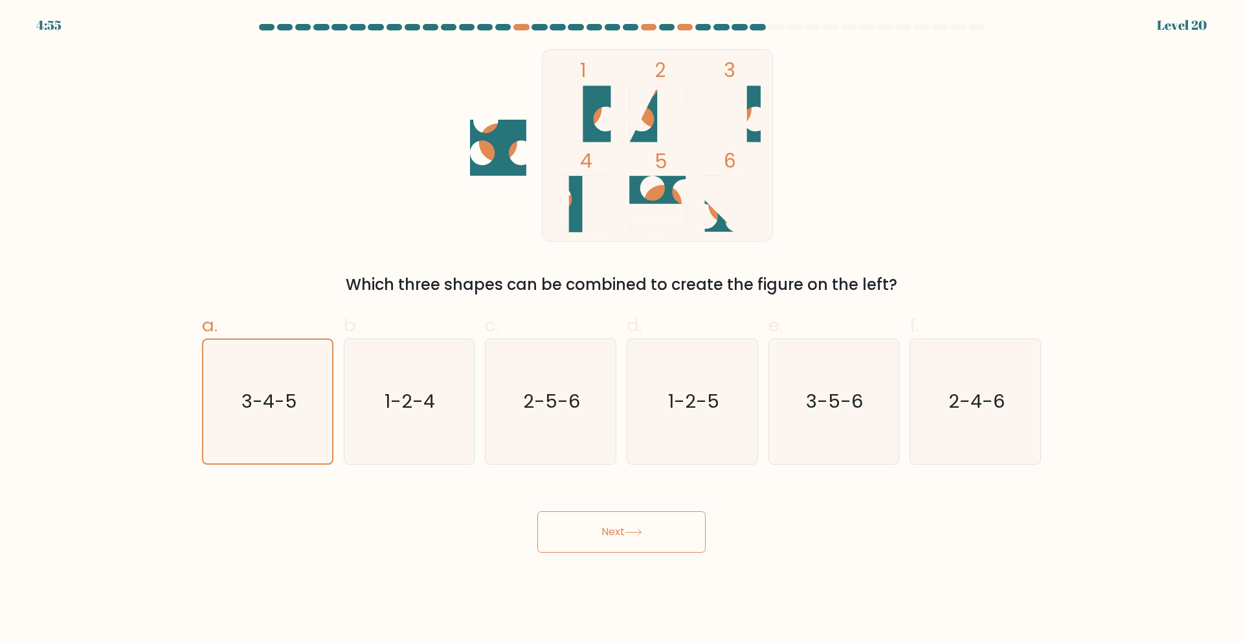
click at [689, 533] on button "Next" at bounding box center [621, 531] width 168 height 41
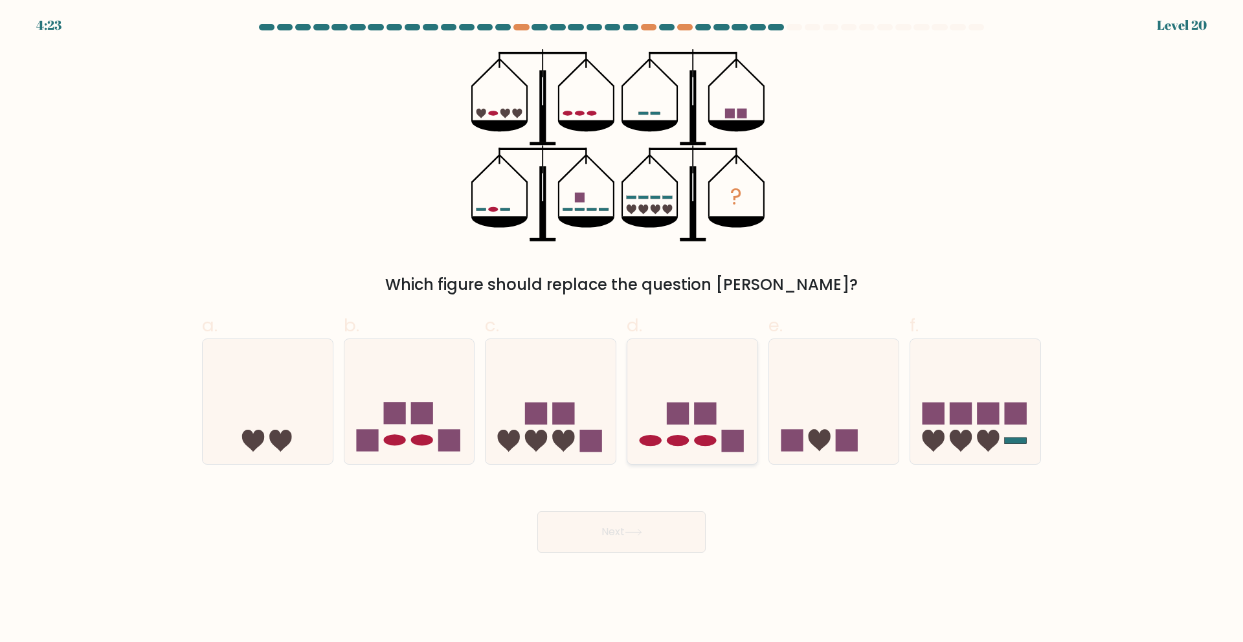
click at [705, 410] on rect at bounding box center [705, 414] width 22 height 22
click at [622, 329] on input "d." at bounding box center [621, 325] width 1 height 8
radio input "true"
drag, startPoint x: 983, startPoint y: 400, endPoint x: 953, endPoint y: 422, distance: 37.0
click at [983, 400] on icon at bounding box center [975, 401] width 130 height 107
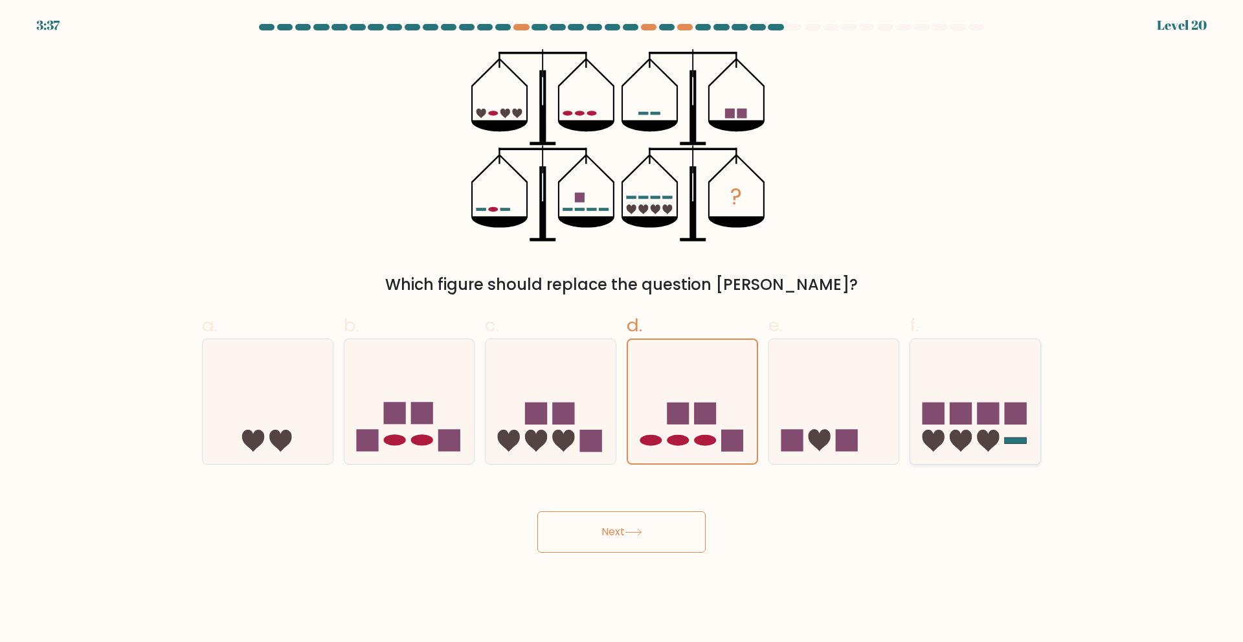
click at [622, 329] on input "f." at bounding box center [621, 325] width 1 height 8
radio input "true"
click at [702, 418] on rect at bounding box center [705, 414] width 22 height 22
click at [622, 329] on input "d." at bounding box center [621, 325] width 1 height 8
radio input "true"
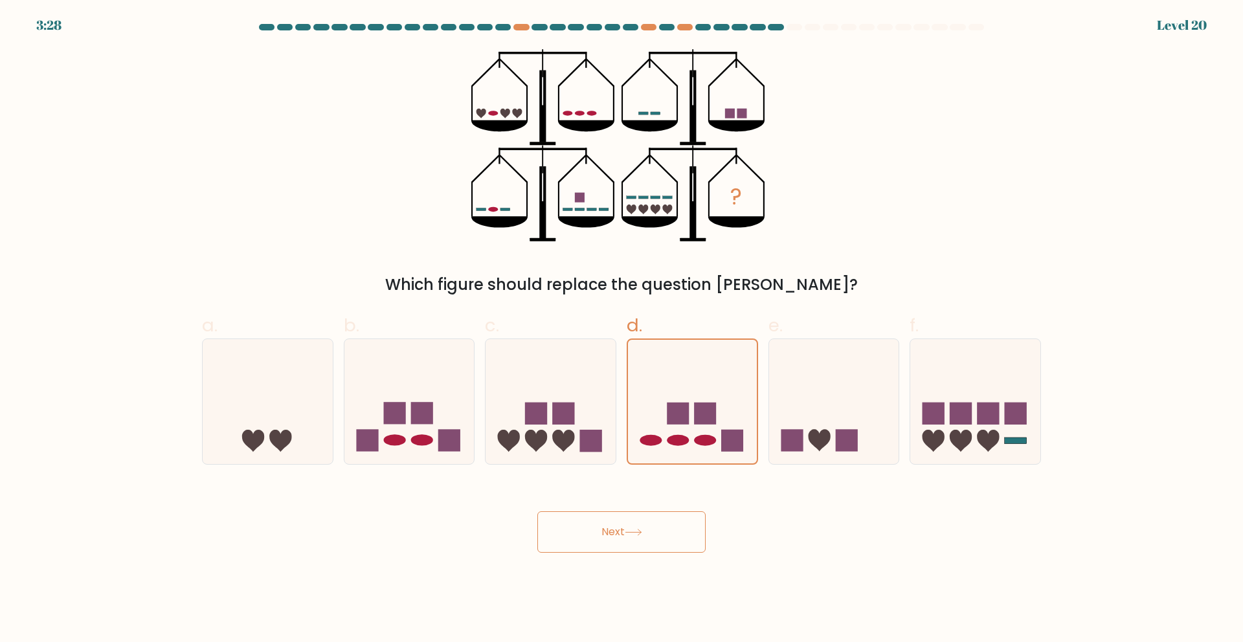
click at [603, 540] on button "Next" at bounding box center [621, 531] width 168 height 41
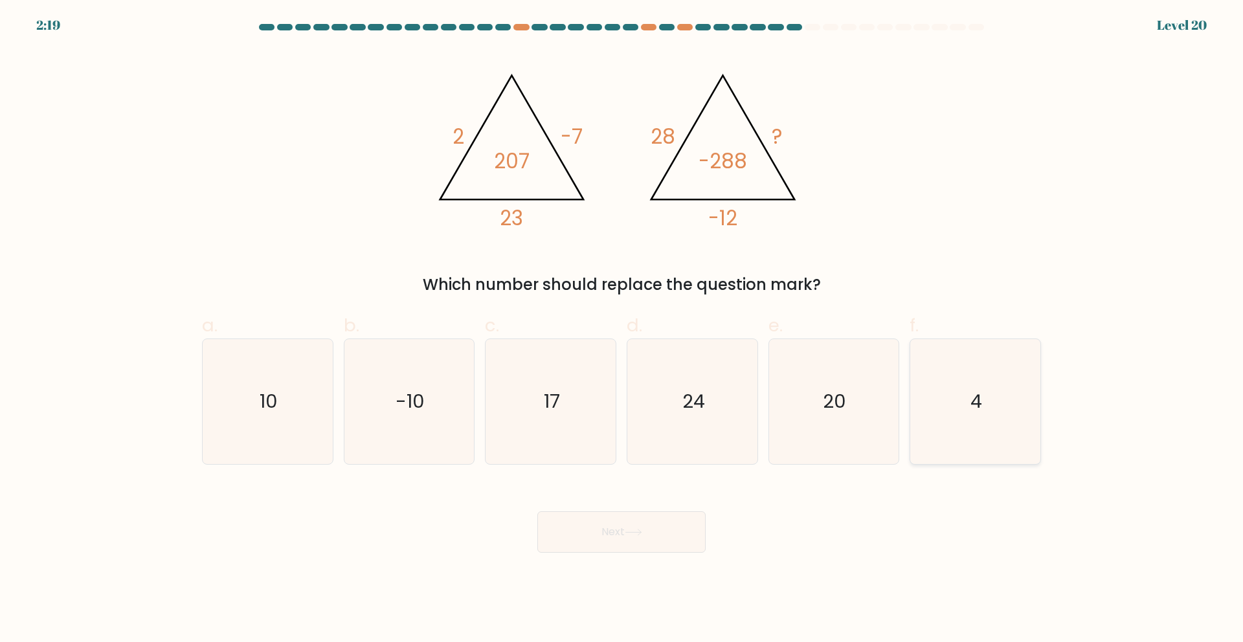
click at [973, 405] on text "4" at bounding box center [977, 401] width 12 height 26
click at [622, 329] on input "f. 4" at bounding box center [621, 325] width 1 height 8
radio input "true"
click at [600, 529] on button "Next" at bounding box center [621, 531] width 168 height 41
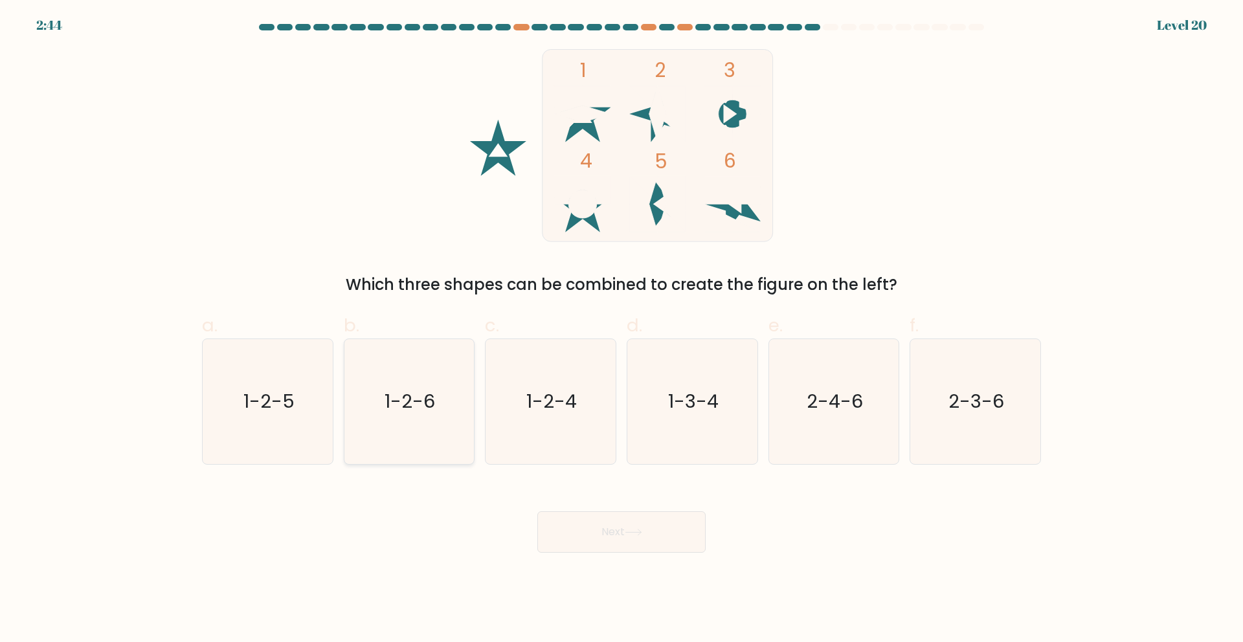
click at [425, 414] on text "1-2-6" at bounding box center [410, 401] width 50 height 26
click at [621, 329] on input "b. 1-2-6" at bounding box center [621, 325] width 1 height 8
radio input "true"
click at [662, 537] on button "Next" at bounding box center [621, 531] width 168 height 41
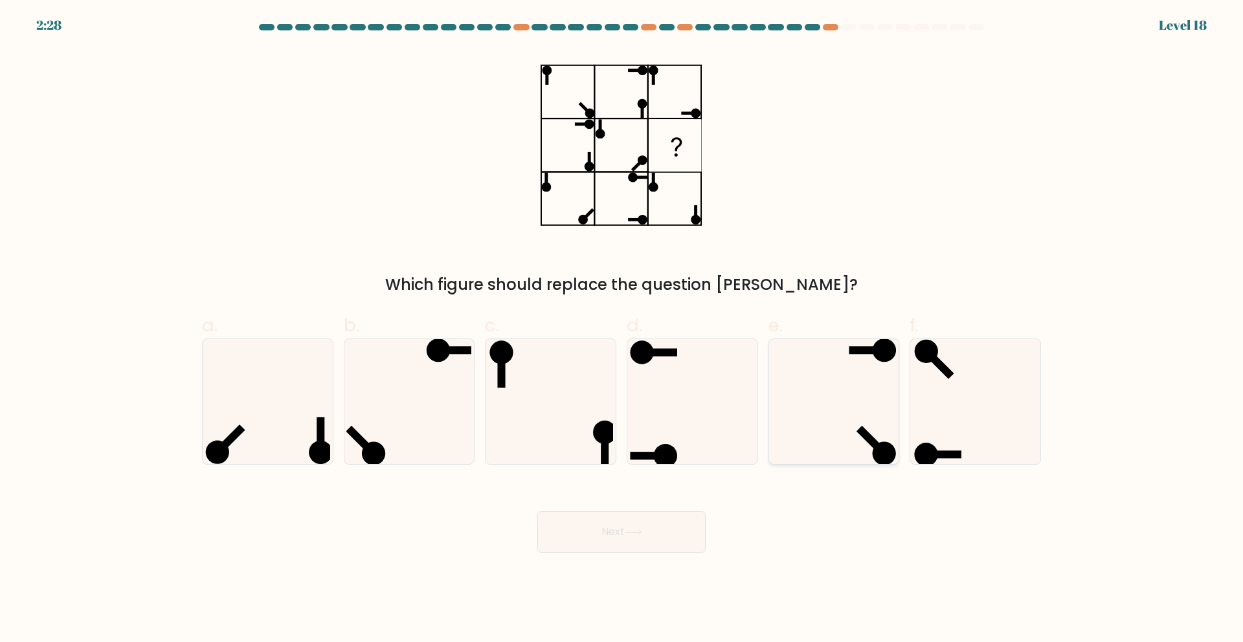
click at [866, 412] on icon at bounding box center [833, 401] width 125 height 125
click at [622, 329] on input "e." at bounding box center [621, 325] width 1 height 8
radio input "true"
click at [581, 550] on button "Next" at bounding box center [621, 531] width 168 height 41
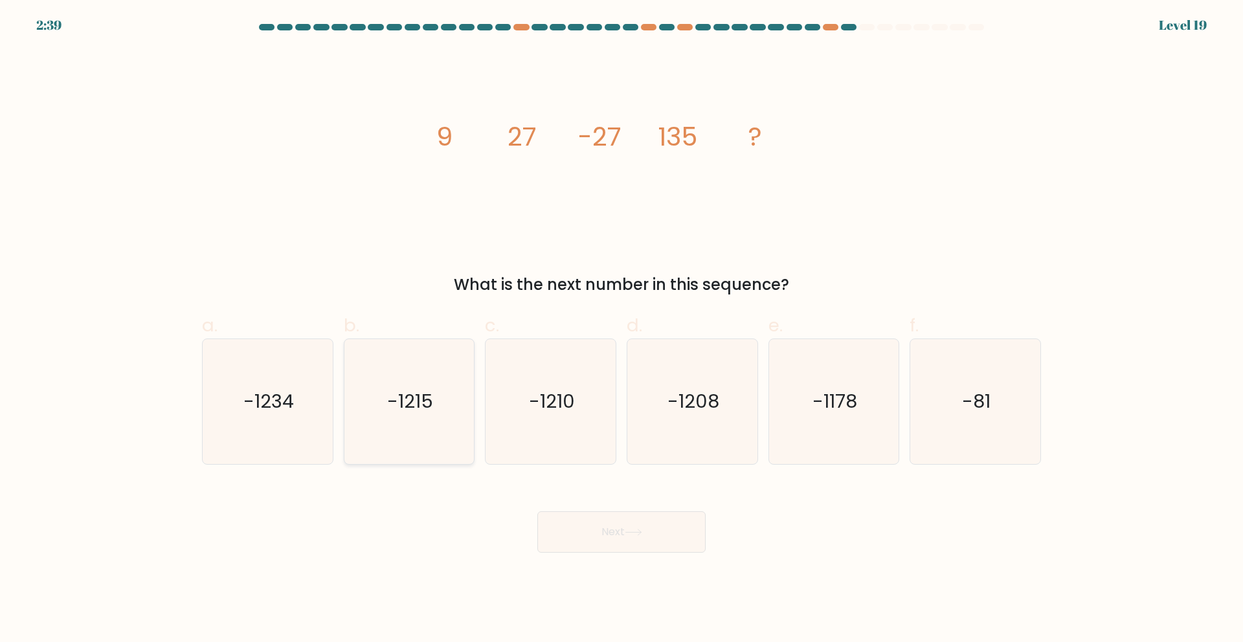
click at [412, 353] on icon "-1215" at bounding box center [408, 401] width 125 height 125
click at [621, 329] on input "b. -1215" at bounding box center [621, 325] width 1 height 8
radio input "true"
click at [621, 526] on button "Next" at bounding box center [621, 531] width 168 height 41
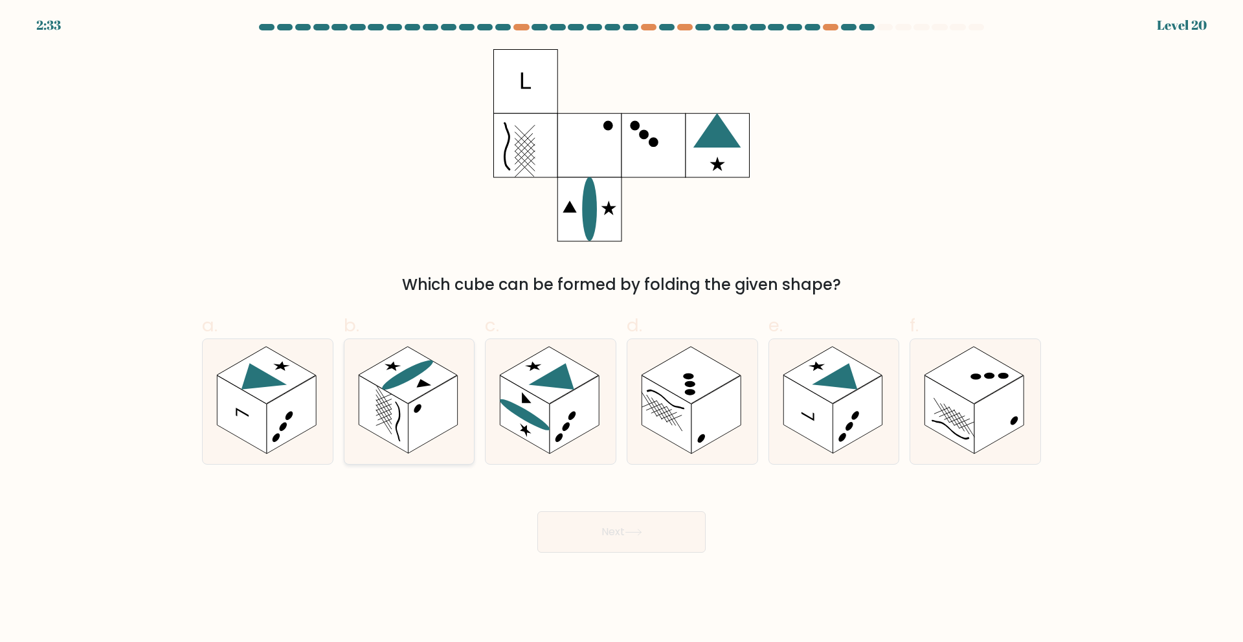
click at [419, 403] on rect at bounding box center [432, 414] width 49 height 78
click at [621, 329] on input "b." at bounding box center [621, 325] width 1 height 8
radio input "true"
click at [636, 528] on button "Next" at bounding box center [621, 531] width 168 height 41
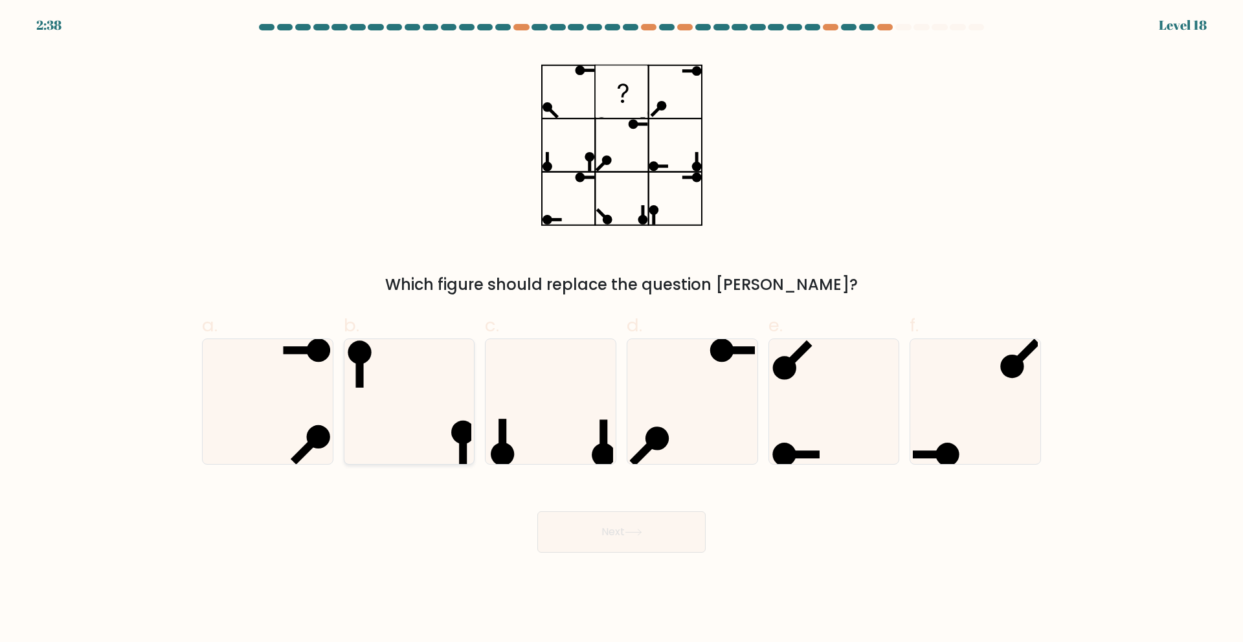
click at [430, 371] on icon at bounding box center [408, 401] width 125 height 125
click at [621, 329] on input "b." at bounding box center [621, 325] width 1 height 8
radio input "true"
click at [613, 541] on button "Next" at bounding box center [621, 531] width 168 height 41
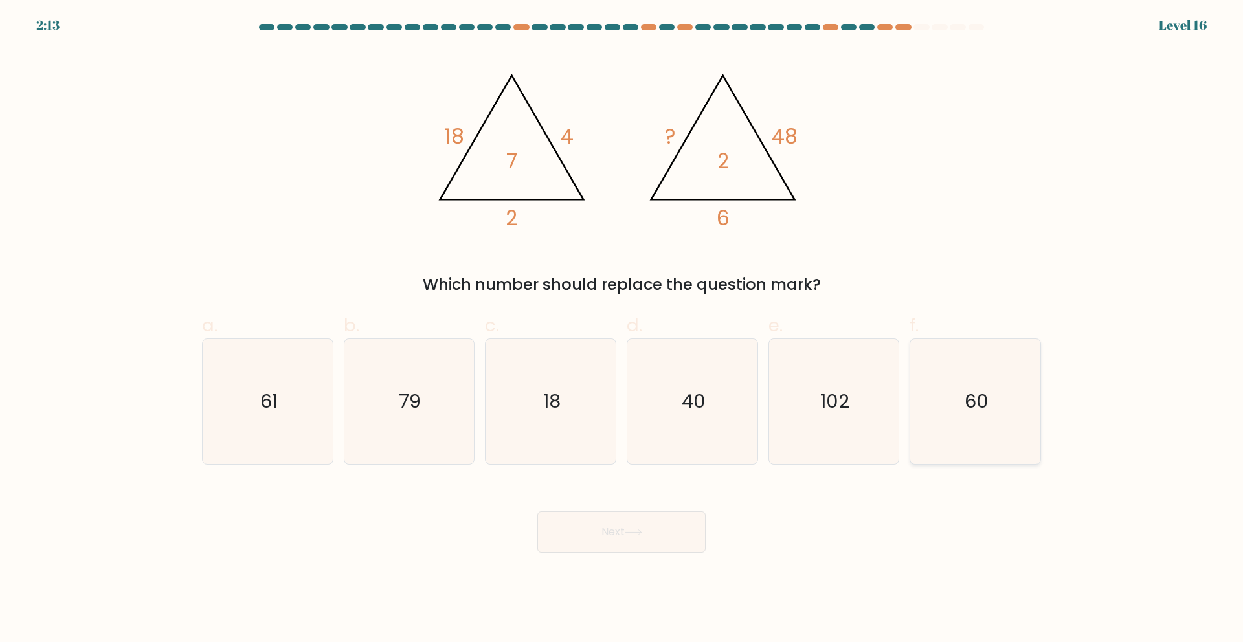
click at [973, 399] on text "60" at bounding box center [976, 401] width 24 height 26
click at [622, 329] on input "f. 60" at bounding box center [621, 325] width 1 height 8
radio input "true"
click at [671, 529] on button "Next" at bounding box center [621, 531] width 168 height 41
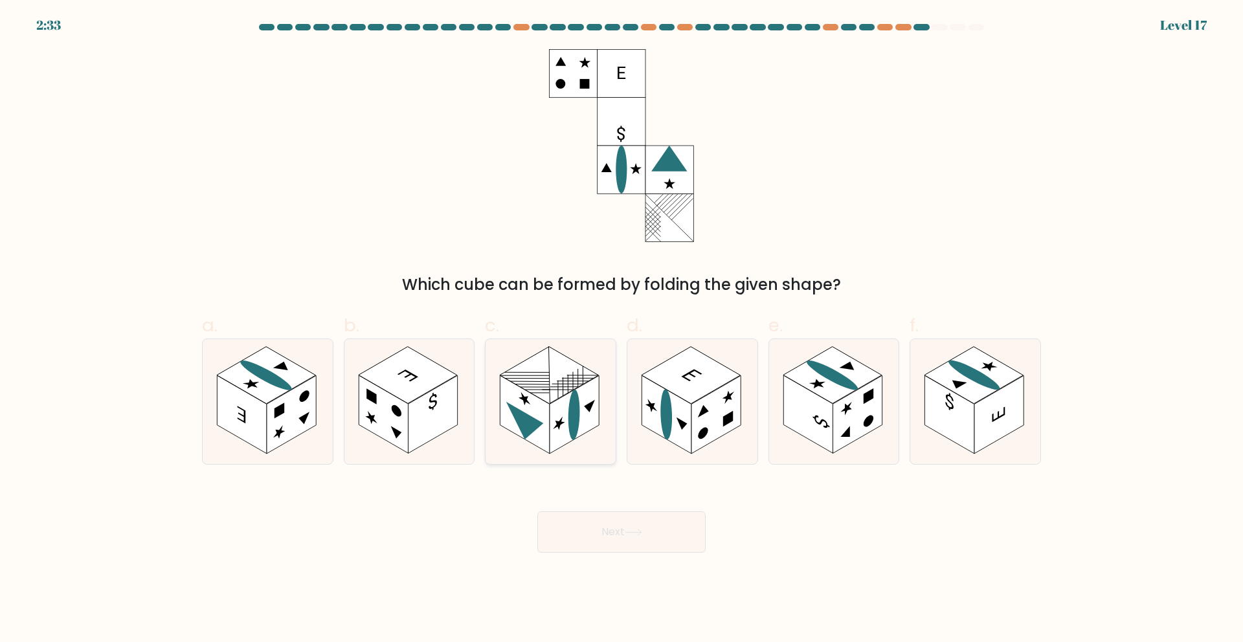
click at [590, 421] on rect at bounding box center [573, 414] width 49 height 78
click at [621, 329] on input "c." at bounding box center [621, 325] width 1 height 8
radio input "true"
click at [625, 548] on button "Next" at bounding box center [621, 531] width 168 height 41
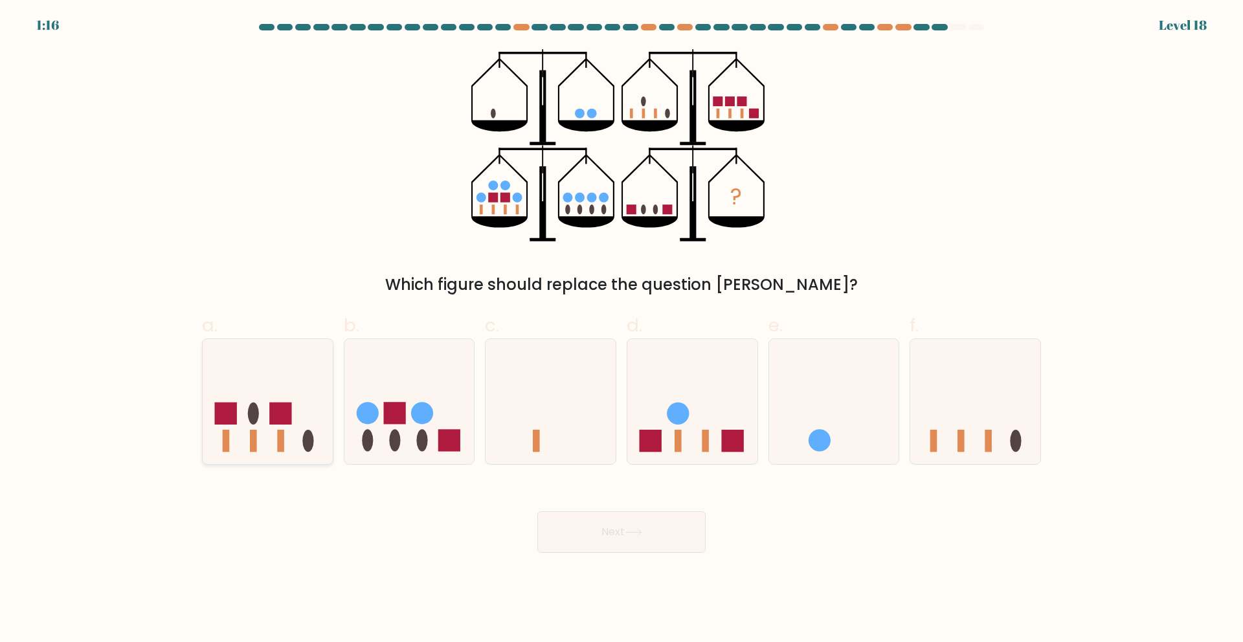
click at [272, 423] on rect at bounding box center [280, 414] width 22 height 22
click at [621, 329] on input "a." at bounding box center [621, 325] width 1 height 8
radio input "true"
click at [192, 394] on form at bounding box center [621, 288] width 1243 height 529
click at [224, 416] on rect at bounding box center [226, 414] width 22 height 22
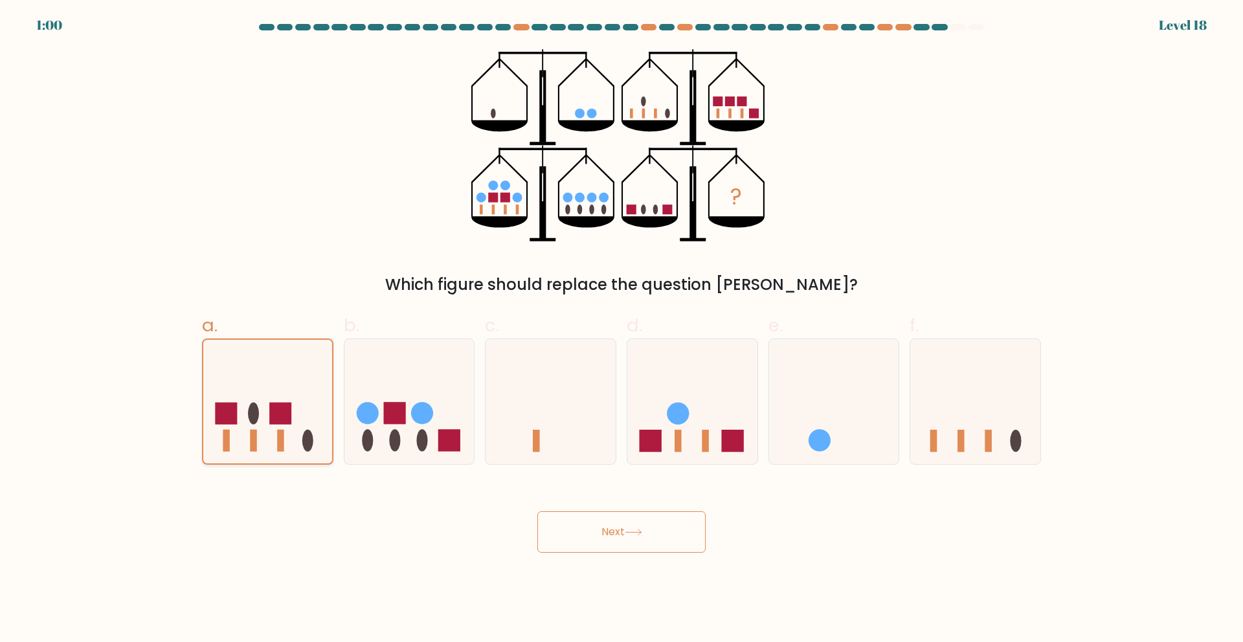
click at [621, 329] on input "a." at bounding box center [621, 325] width 1 height 8
click at [436, 423] on icon at bounding box center [409, 401] width 130 height 107
click at [621, 329] on input "b." at bounding box center [621, 325] width 1 height 8
radio input "true"
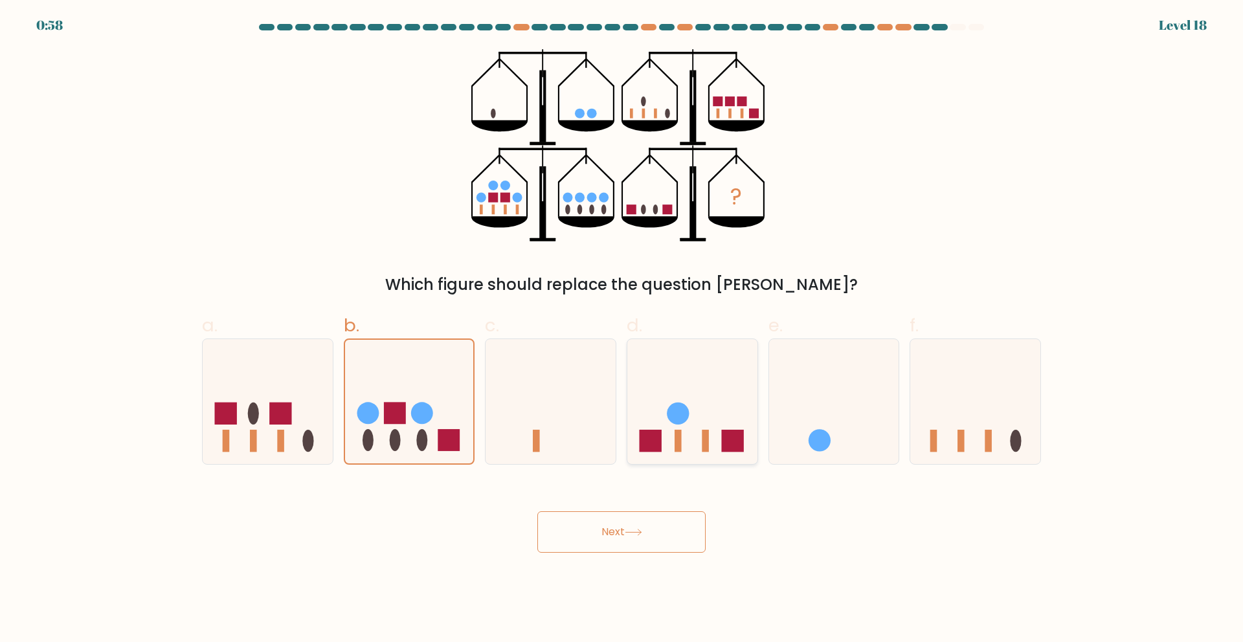
click at [711, 408] on icon at bounding box center [692, 401] width 130 height 107
click at [622, 329] on input "d." at bounding box center [621, 325] width 1 height 8
radio input "true"
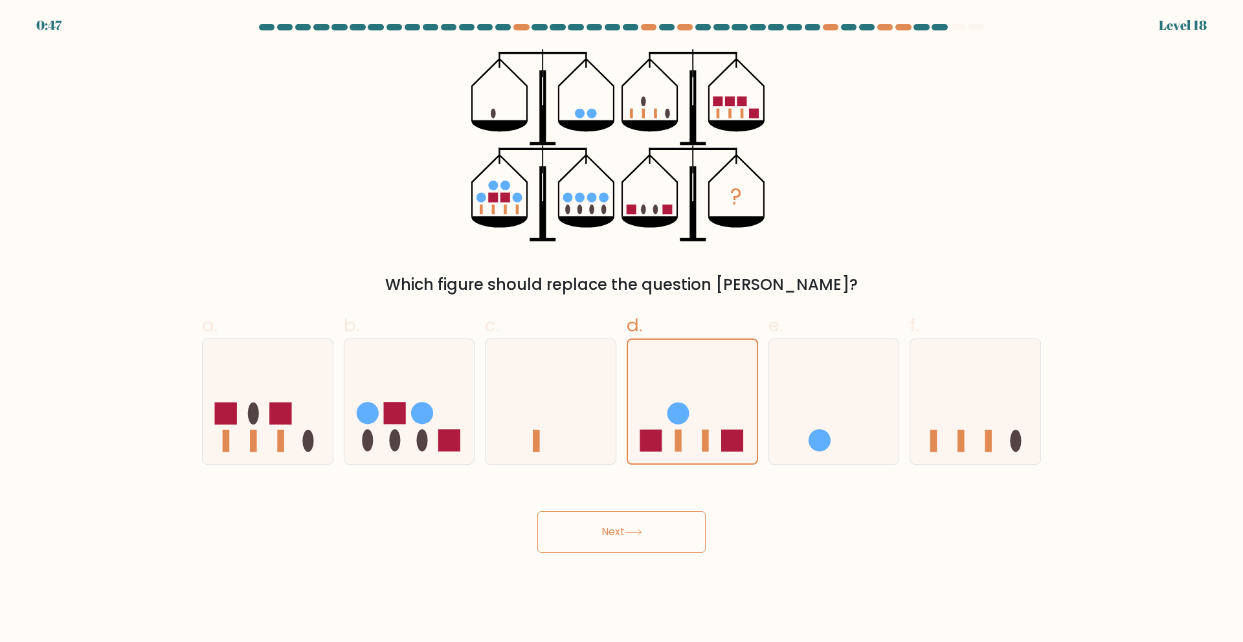
click at [615, 526] on button "Next" at bounding box center [621, 531] width 168 height 41
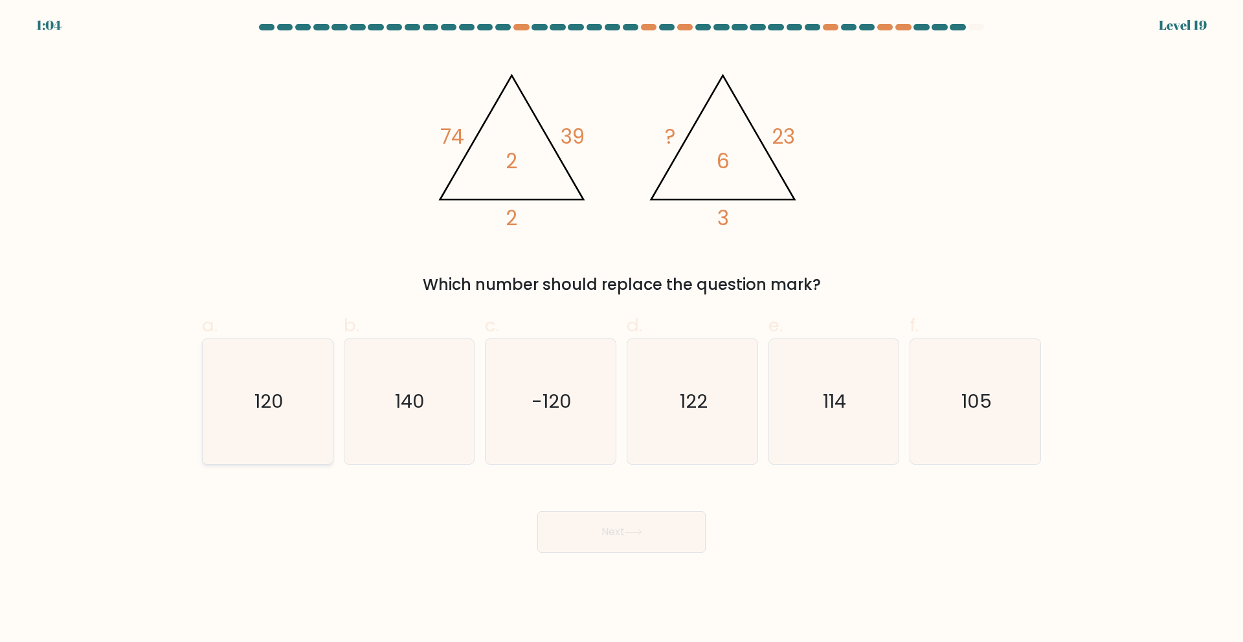
click at [298, 392] on icon "120" at bounding box center [267, 401] width 125 height 125
click at [621, 329] on input "a. 120" at bounding box center [621, 325] width 1 height 8
radio input "true"
click at [654, 526] on button "Next" at bounding box center [621, 531] width 168 height 41
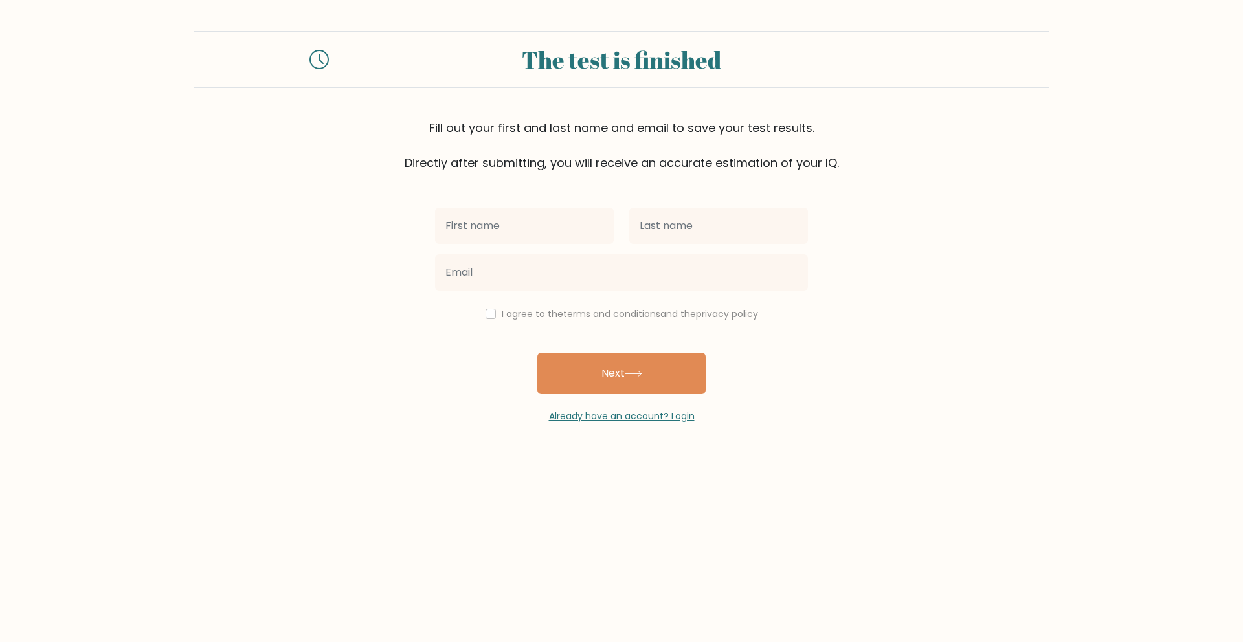
type input "g"
type input "Georgios"
click at [674, 233] on input "text" at bounding box center [718, 226] width 179 height 36
type input "Georgiadis"
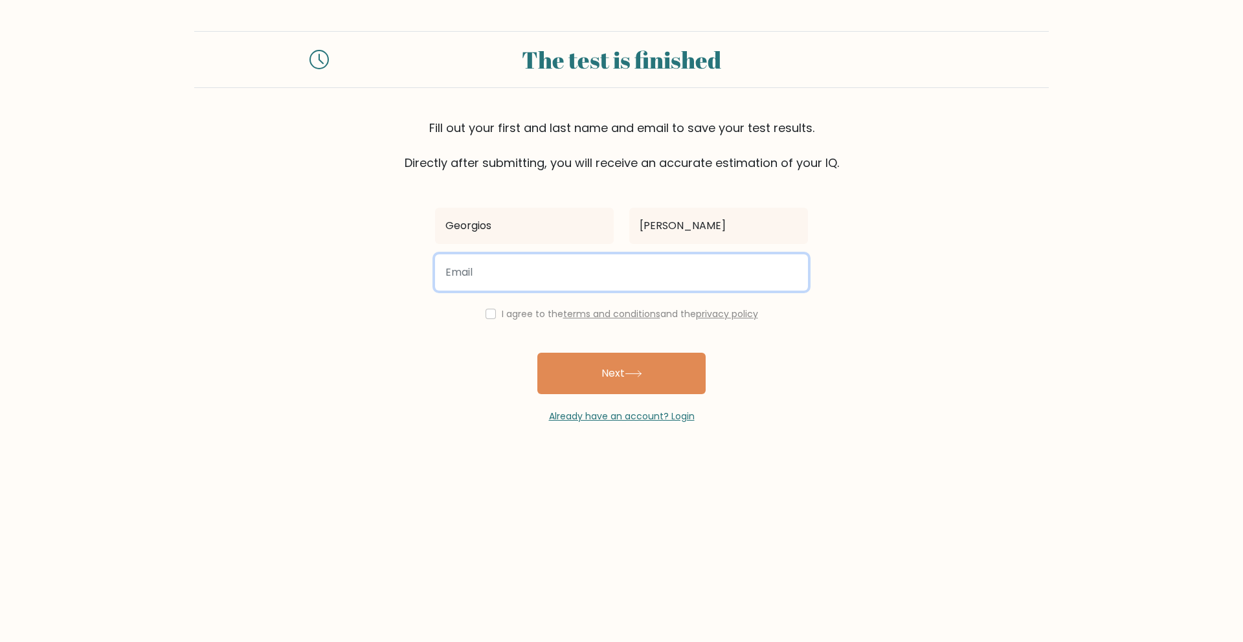
click at [614, 265] on input "email" at bounding box center [621, 272] width 373 height 36
type input "georgios00@outlook.com"
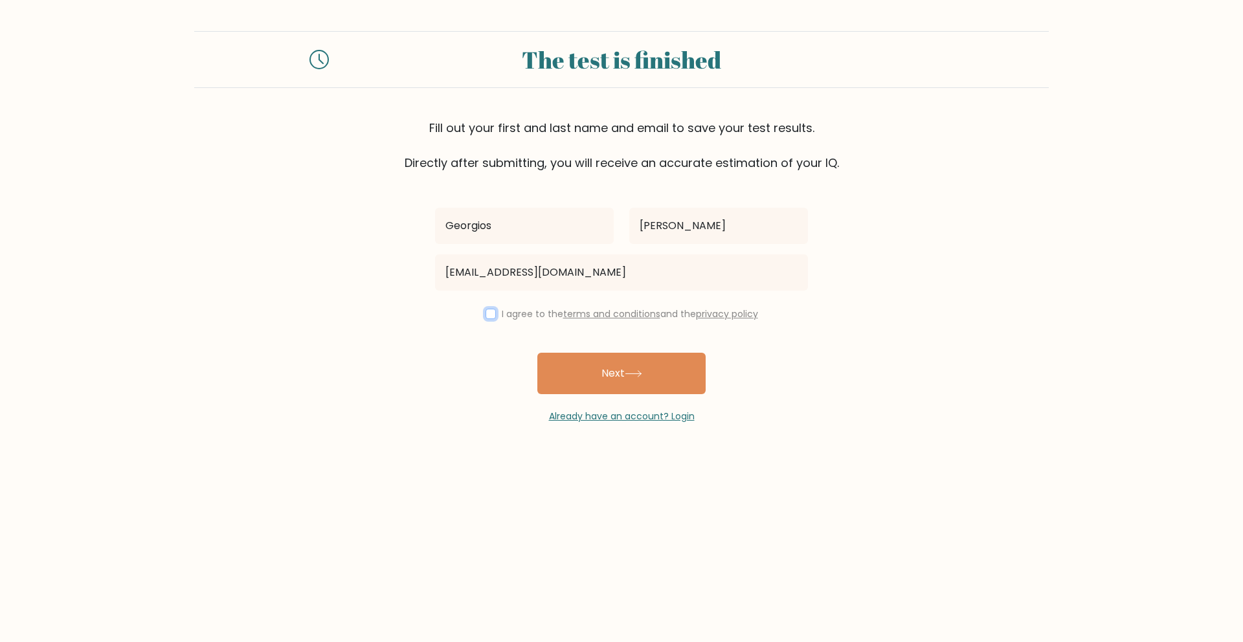
click at [485, 315] on input "checkbox" at bounding box center [490, 314] width 10 height 10
checkbox input "true"
click at [610, 390] on button "Next" at bounding box center [621, 373] width 168 height 41
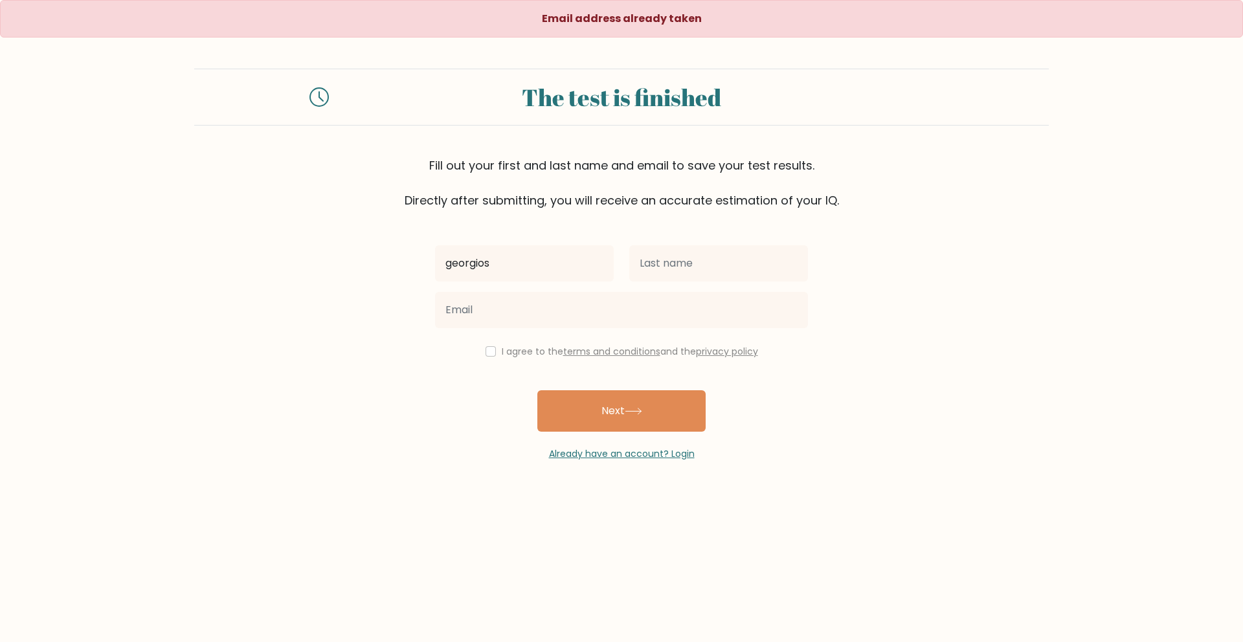
type input "georgios"
click at [680, 260] on input "text" at bounding box center [718, 263] width 179 height 36
type input "geori"
click at [605, 447] on link "Already have an account? Login" at bounding box center [622, 453] width 146 height 13
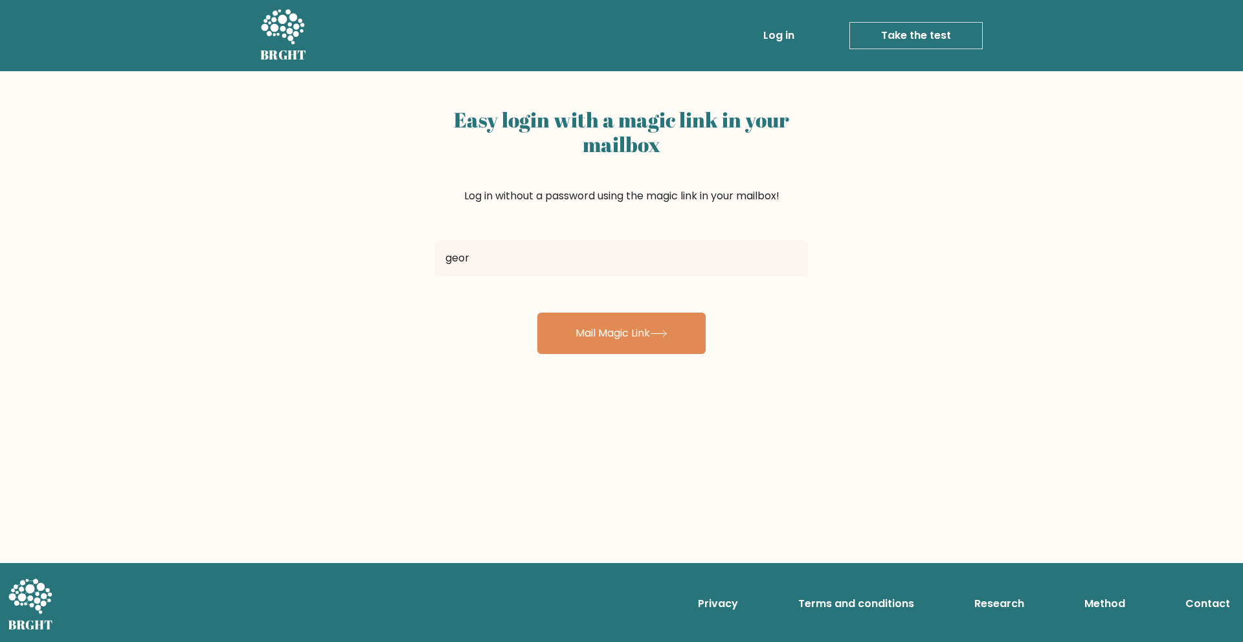
type input "georgios00@outlook.com"
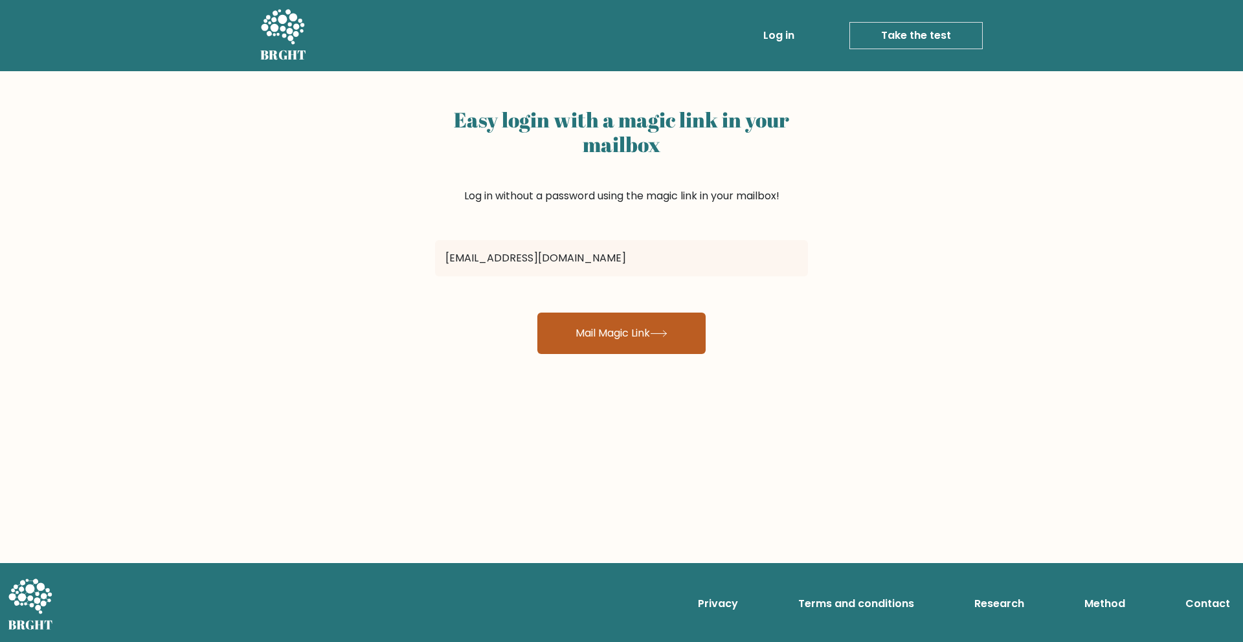
click at [604, 332] on button "Mail Magic Link" at bounding box center [621, 333] width 168 height 41
